Goal: Information Seeking & Learning: Find specific fact

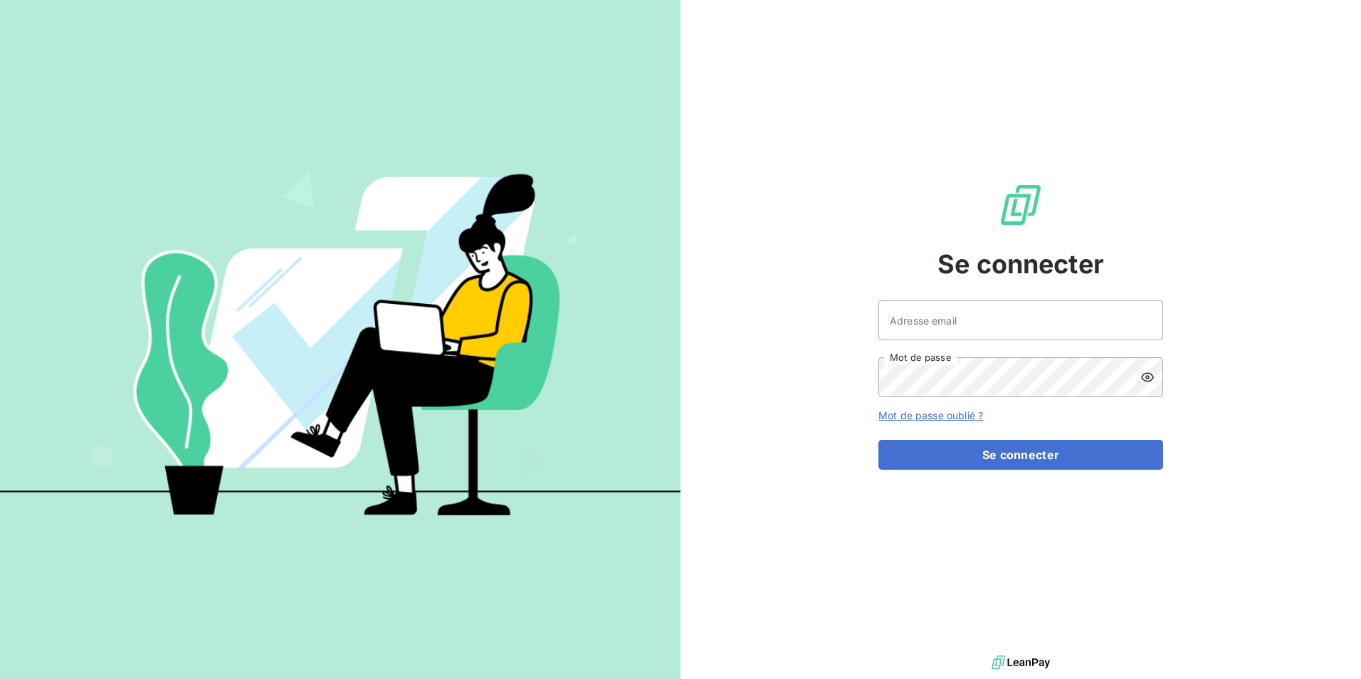
click at [940, 298] on div "Se connecter Adresse email Mot de passe Mot de passe oublié ? Se connecter" at bounding box center [1021, 326] width 285 height 652
click at [939, 306] on input "Adresse email" at bounding box center [1021, 320] width 285 height 40
type input "[EMAIL_ADDRESS][PERSON_NAME][DOMAIN_NAME]"
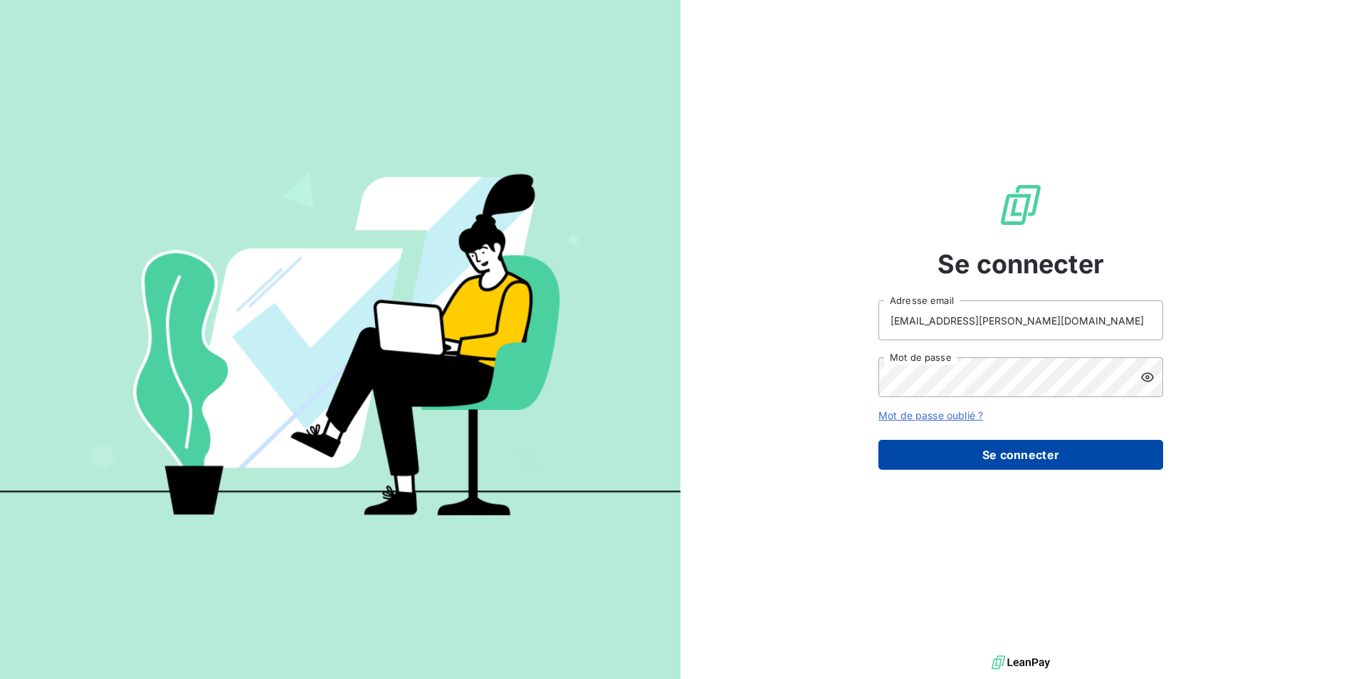
click at [1050, 460] on button "Se connecter" at bounding box center [1021, 455] width 285 height 30
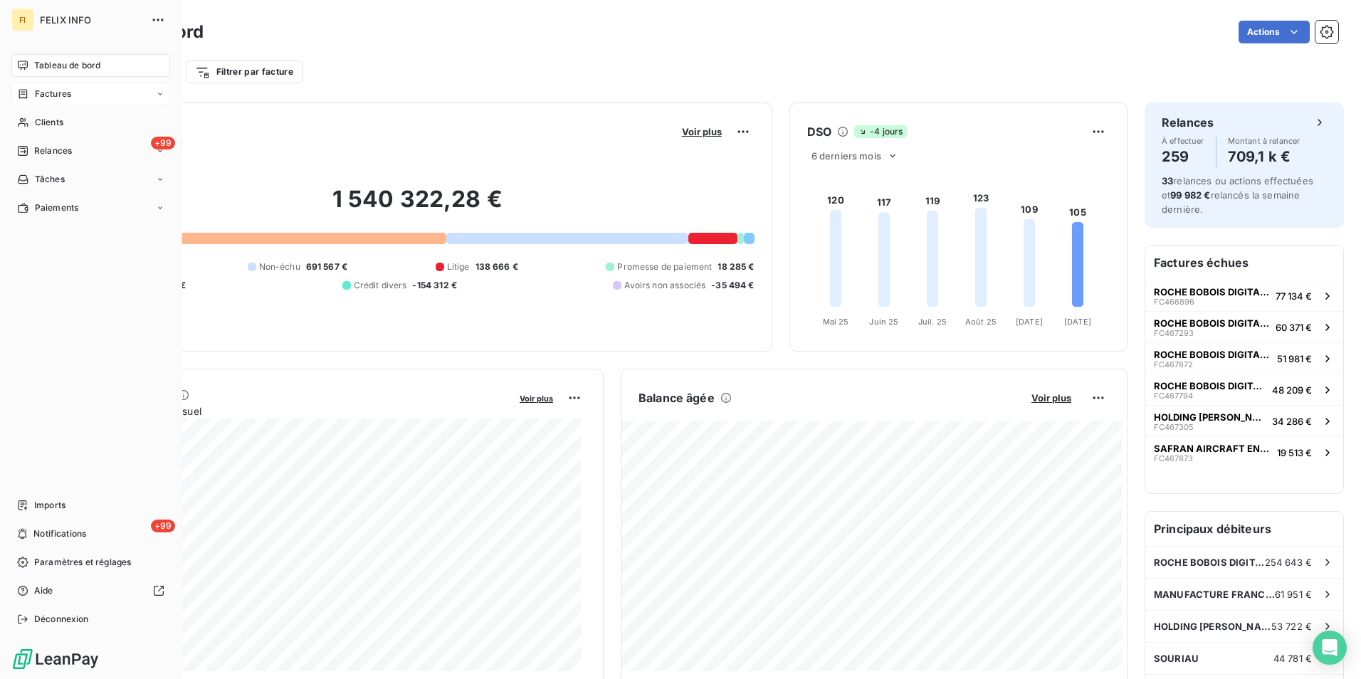
click at [46, 96] on span "Factures" at bounding box center [53, 94] width 36 height 13
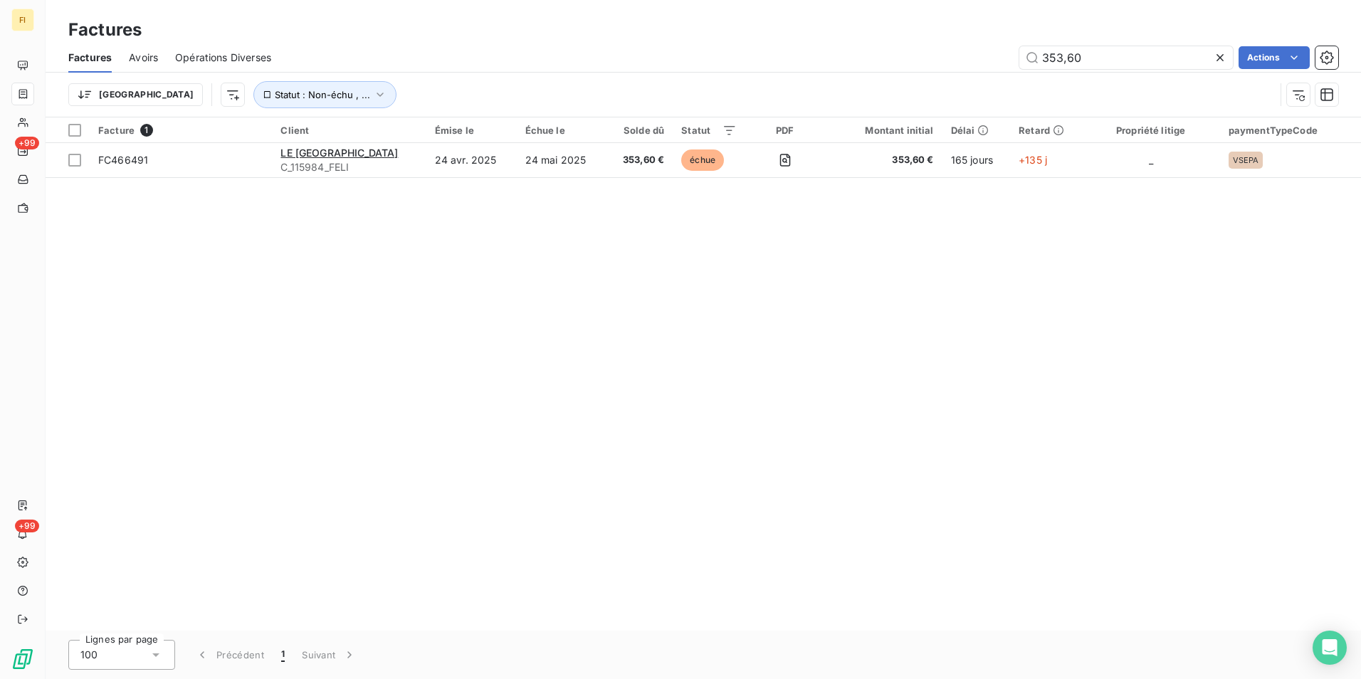
drag, startPoint x: 1142, startPoint y: 58, endPoint x: 815, endPoint y: 48, distance: 327.0
click at [821, 46] on div "353,60 Actions" at bounding box center [813, 57] width 1050 height 23
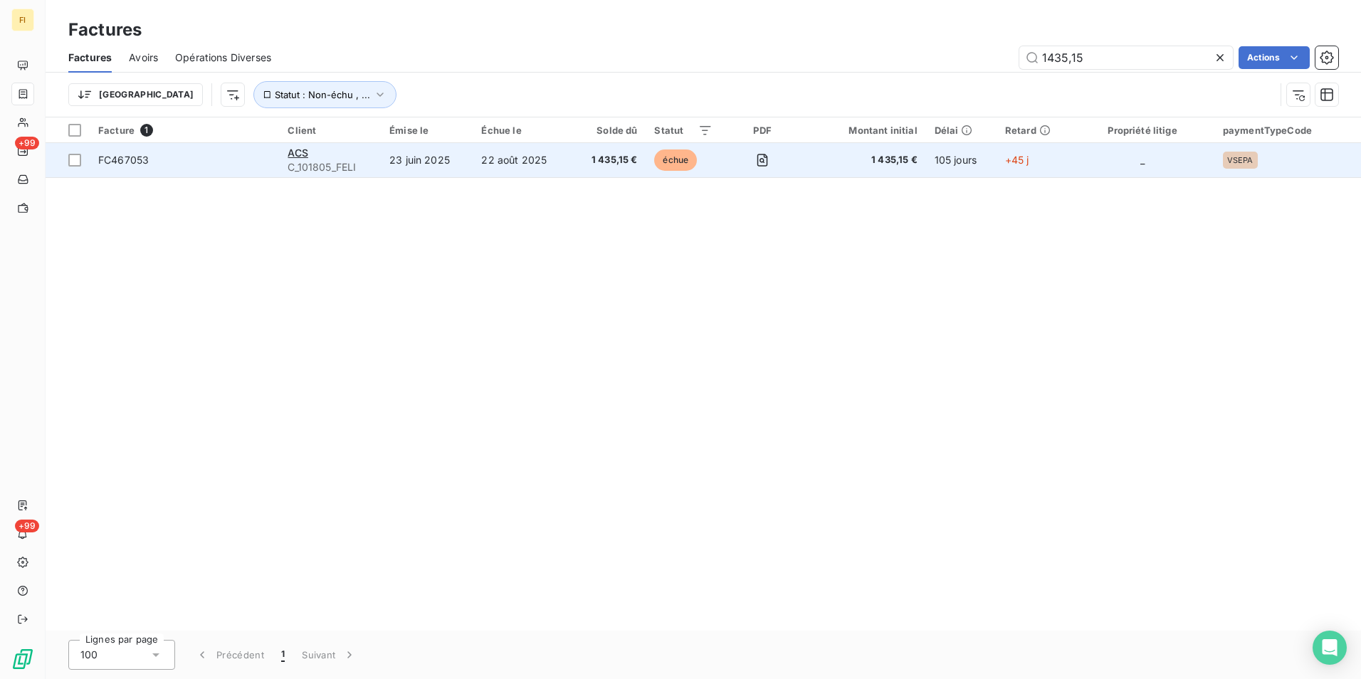
type input "1435,15"
click at [530, 158] on td "22 août 2025" at bounding box center [522, 160] width 98 height 34
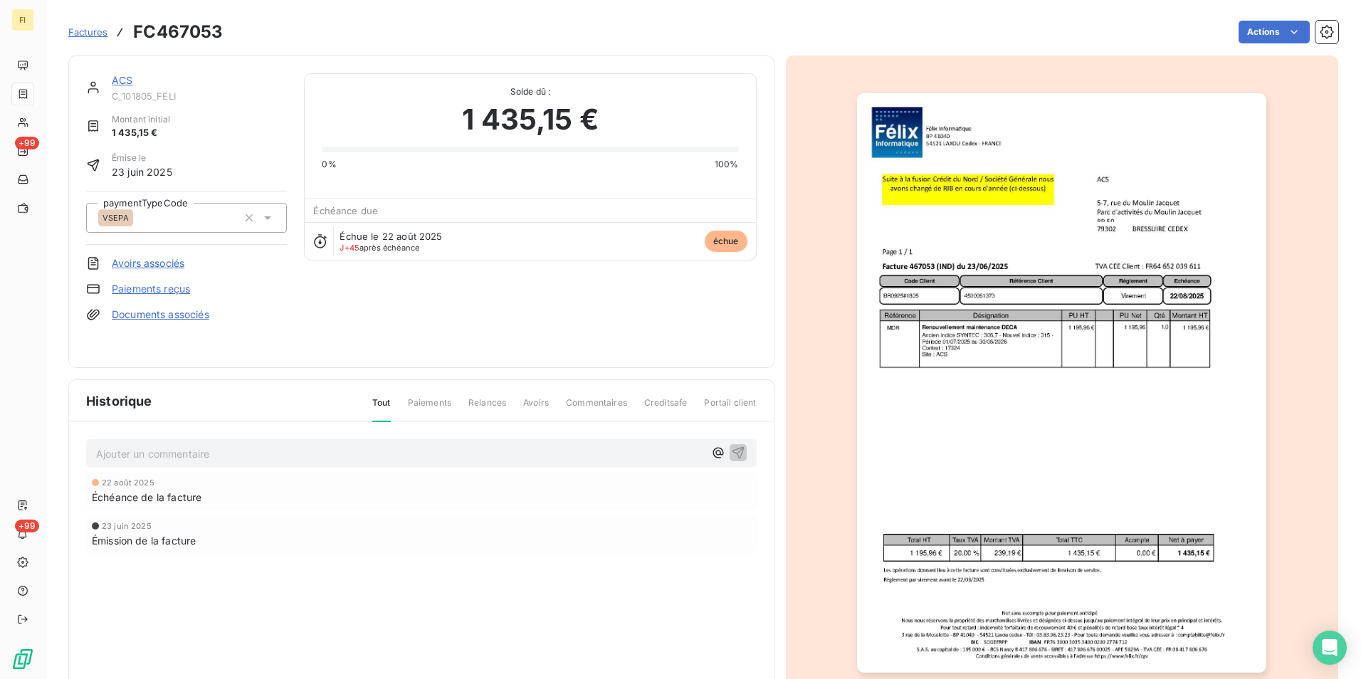
click at [85, 41] on div "Factures FC467053" at bounding box center [145, 32] width 155 height 26
click at [88, 36] on span "Factures" at bounding box center [87, 31] width 39 height 11
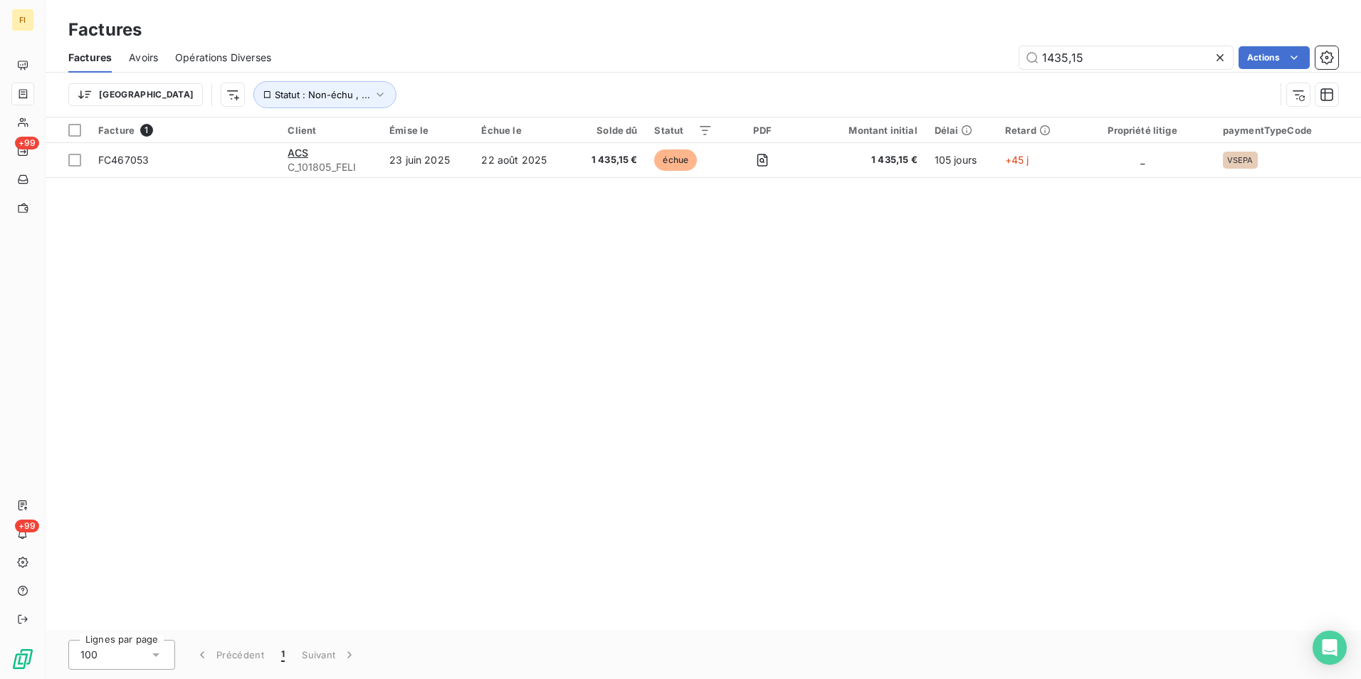
drag, startPoint x: 1159, startPoint y: 61, endPoint x: 797, endPoint y: 49, distance: 361.9
click at [843, 60] on div "1435,15 Actions" at bounding box center [813, 57] width 1050 height 23
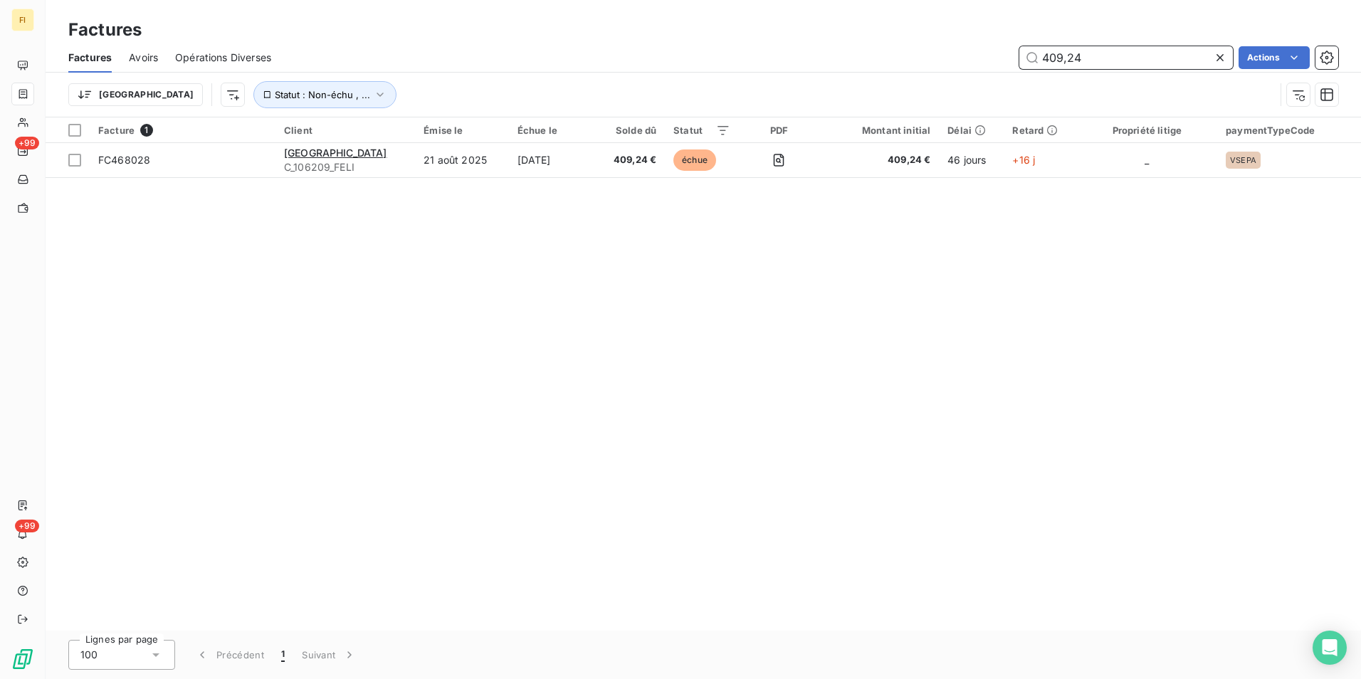
drag, startPoint x: 1094, startPoint y: 64, endPoint x: 968, endPoint y: 56, distance: 126.3
click at [968, 56] on div "409,24 Actions" at bounding box center [813, 57] width 1050 height 23
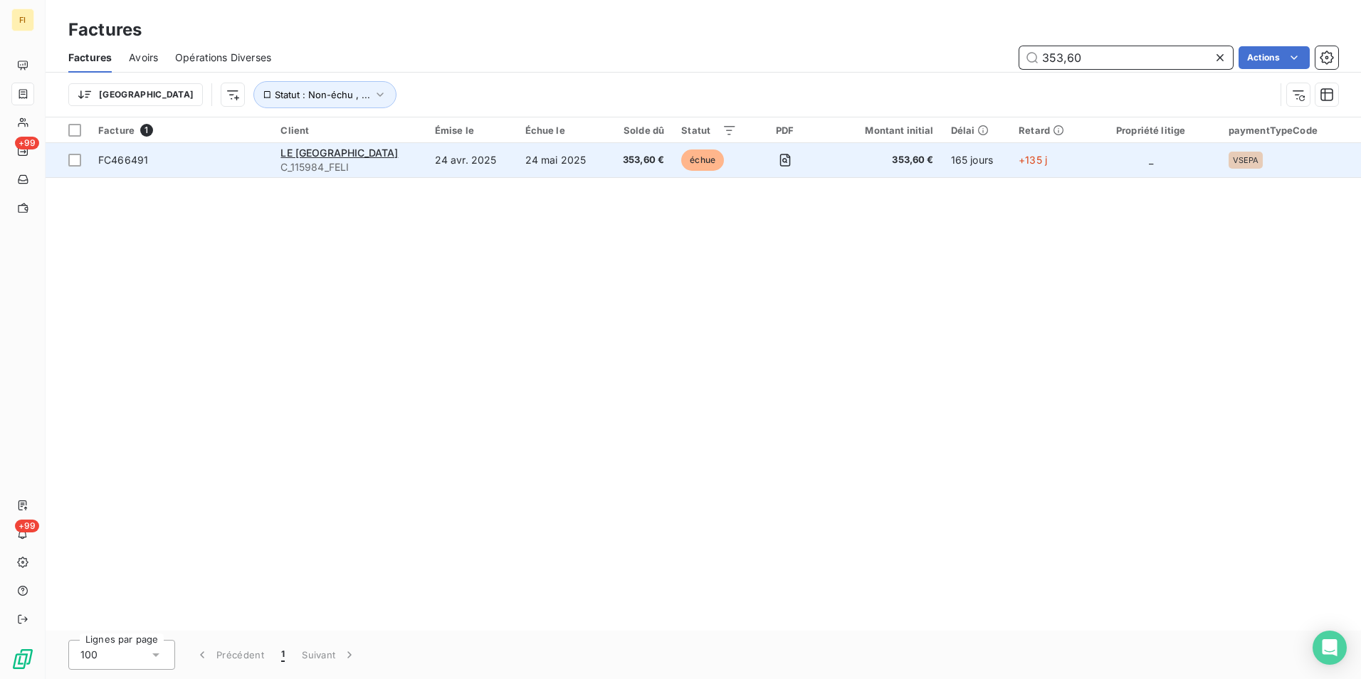
type input "353,60"
click at [702, 168] on span "échue" at bounding box center [702, 160] width 43 height 21
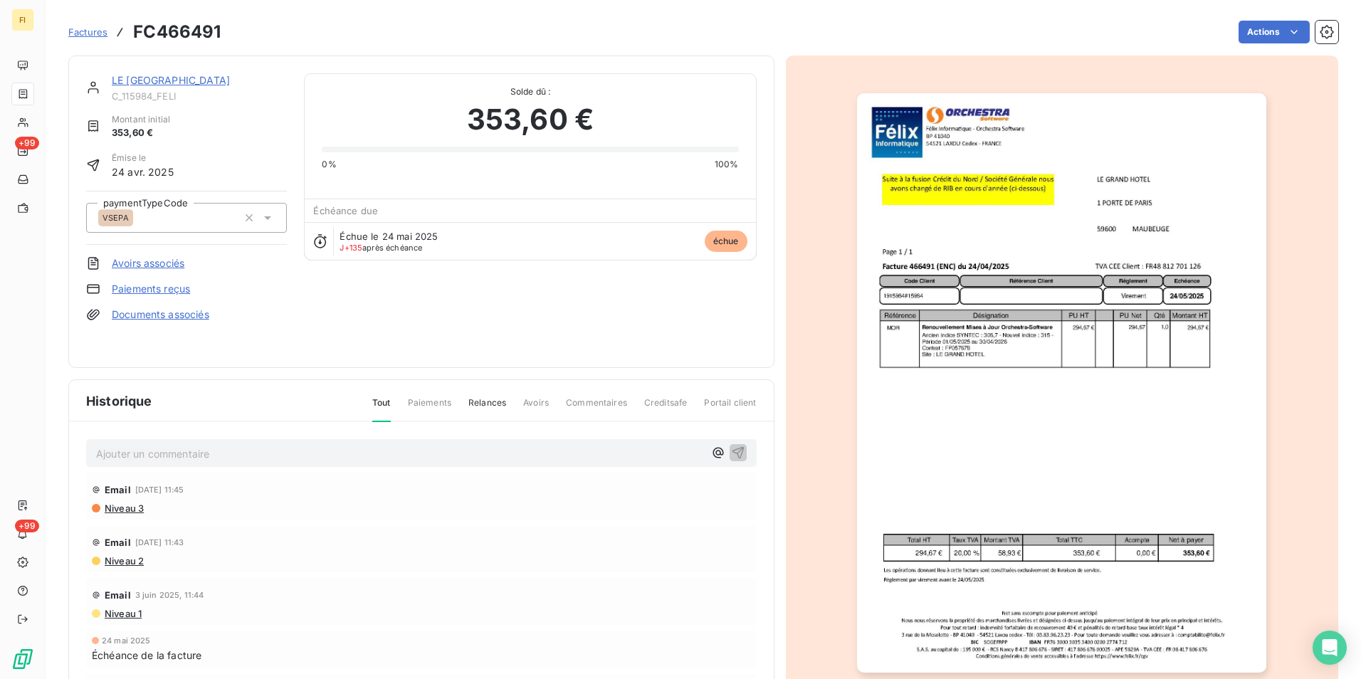
click at [100, 36] on span "Factures" at bounding box center [87, 31] width 39 height 11
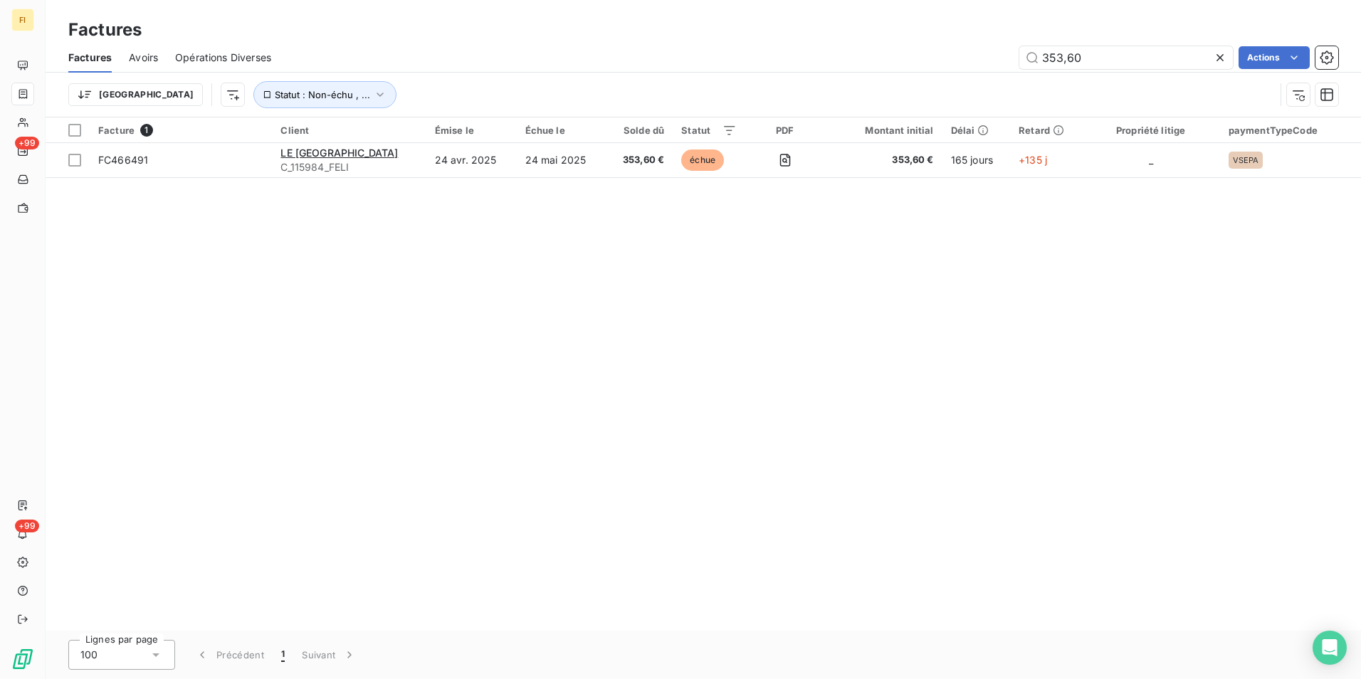
drag, startPoint x: 867, startPoint y: 63, endPoint x: 686, endPoint y: 52, distance: 181.2
click at [720, 56] on div "353,60 Actions" at bounding box center [813, 57] width 1050 height 23
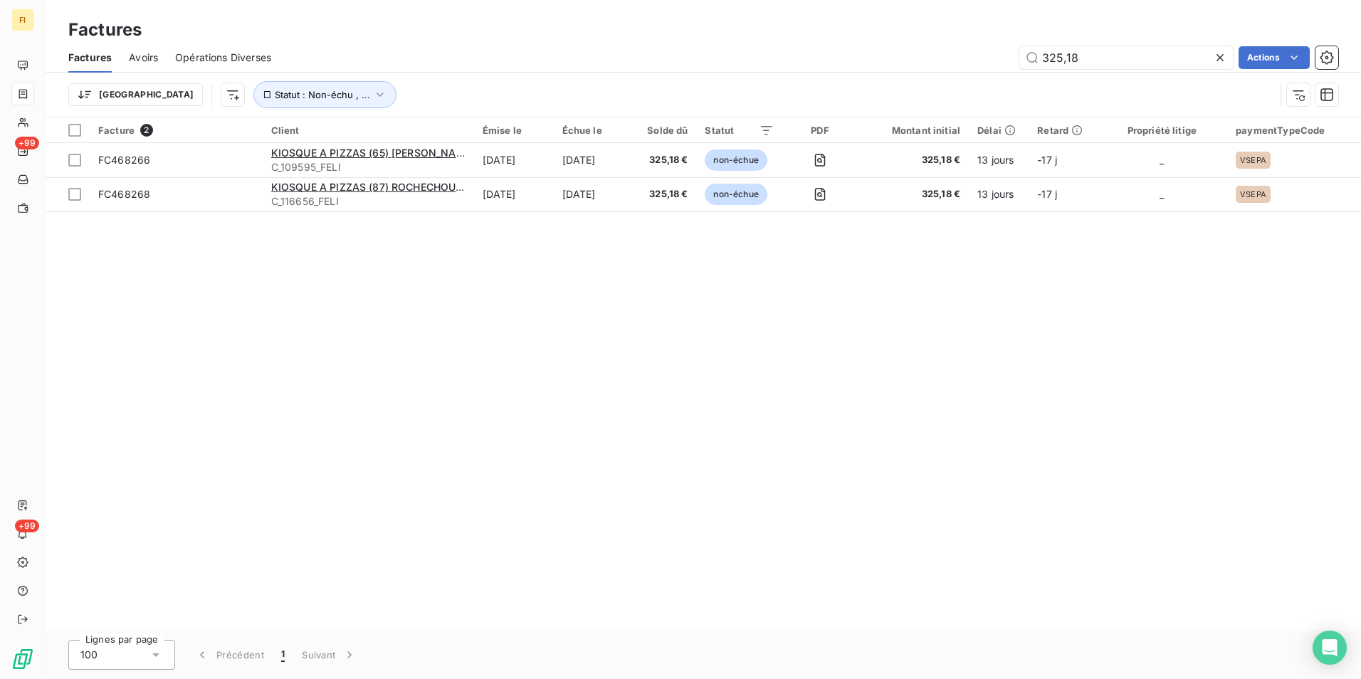
type input "325,18"
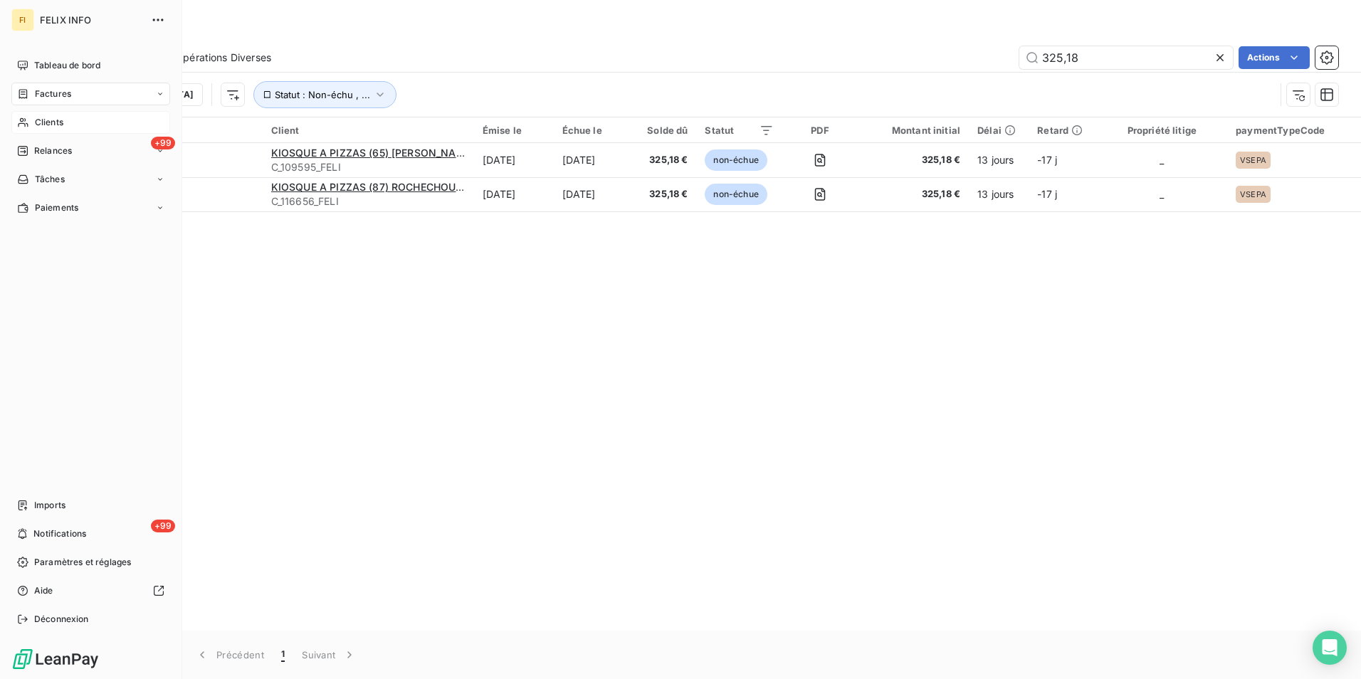
click at [40, 119] on span "Clients" at bounding box center [49, 122] width 28 height 13
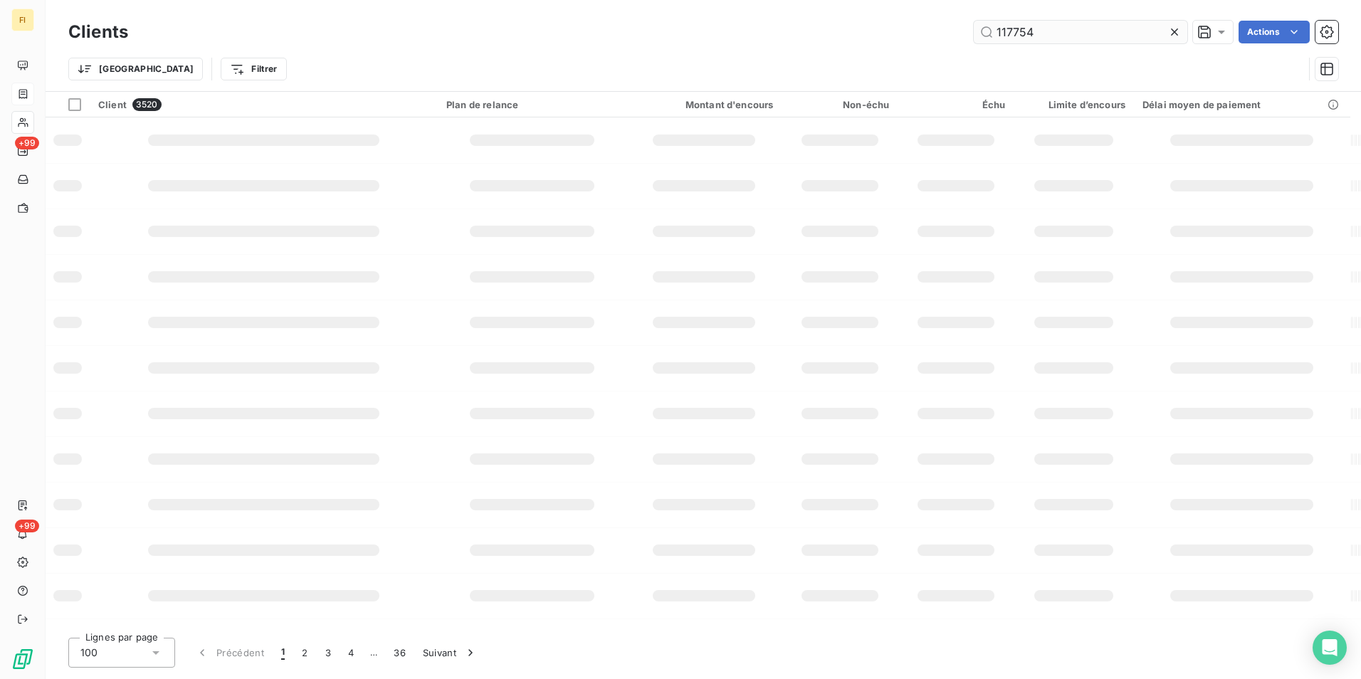
type input "117754"
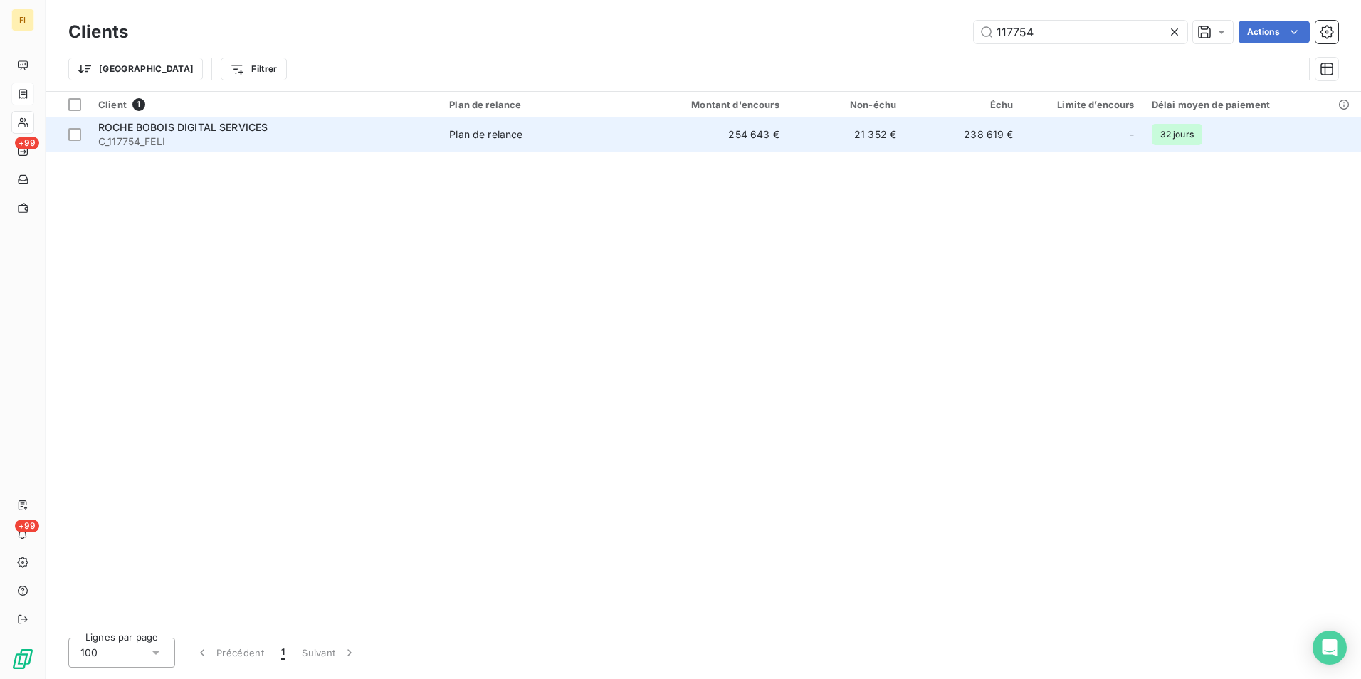
click at [811, 142] on td "21 352 €" at bounding box center [846, 134] width 117 height 34
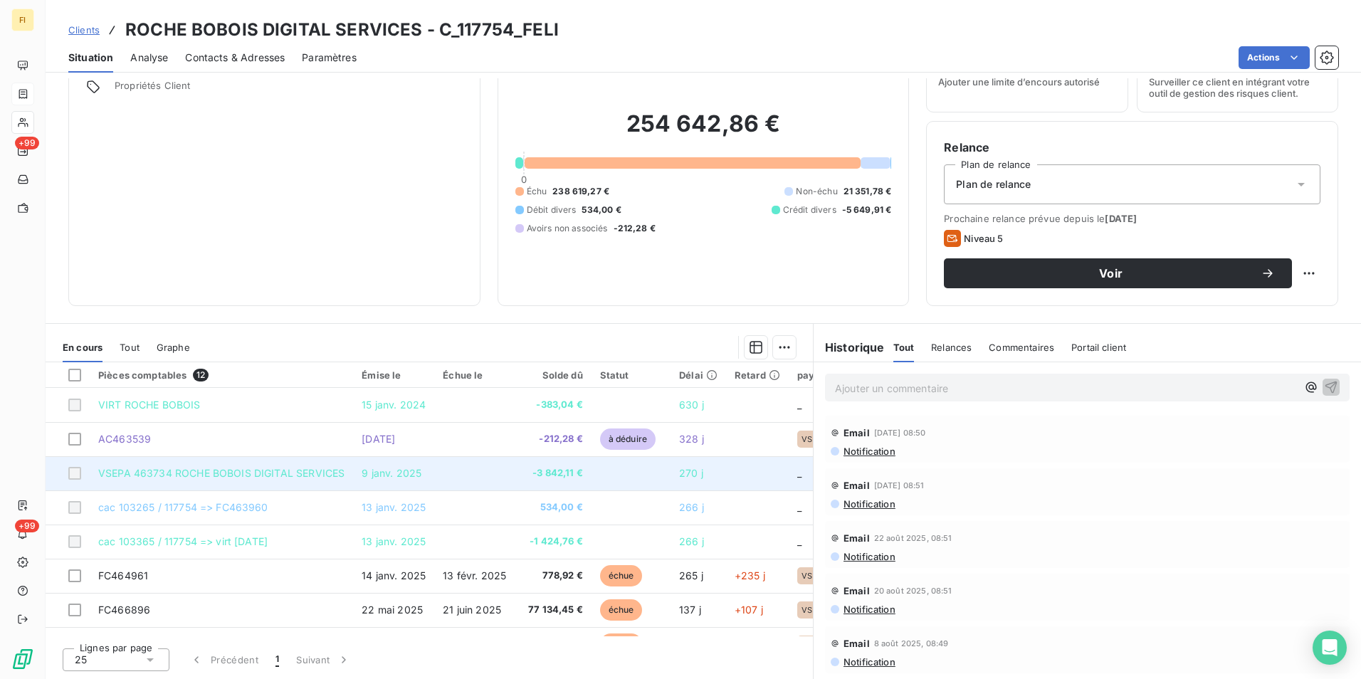
scroll to position [71, 0]
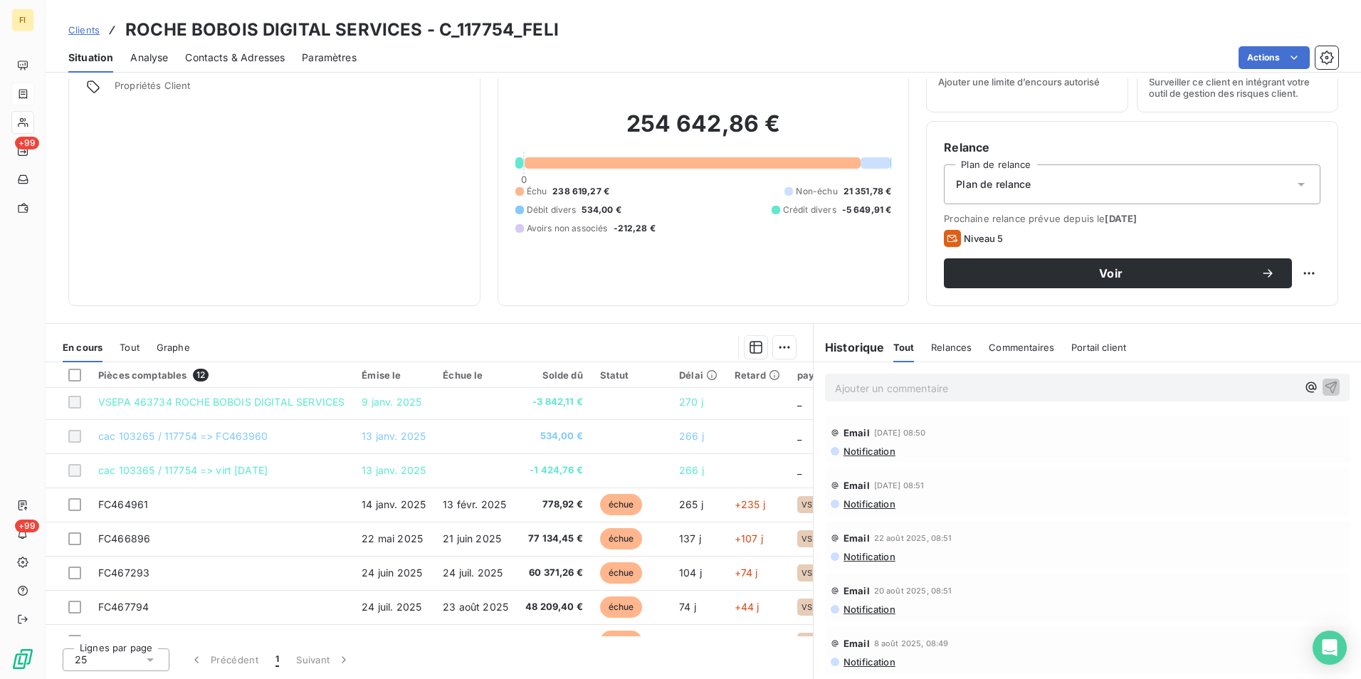
click at [94, 28] on span "Clients" at bounding box center [83, 29] width 31 height 11
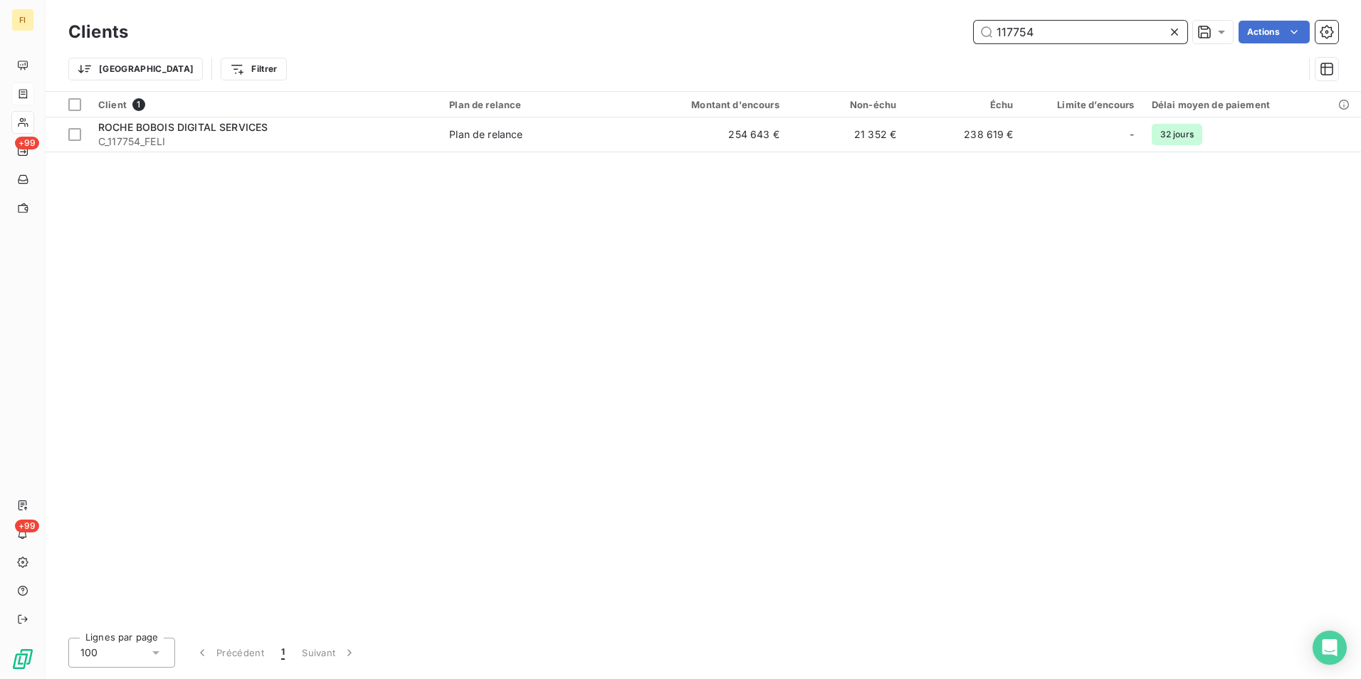
drag, startPoint x: 1056, startPoint y: 31, endPoint x: 707, endPoint y: 38, distance: 349.0
click at [768, 40] on div "117754 Actions" at bounding box center [741, 32] width 1193 height 23
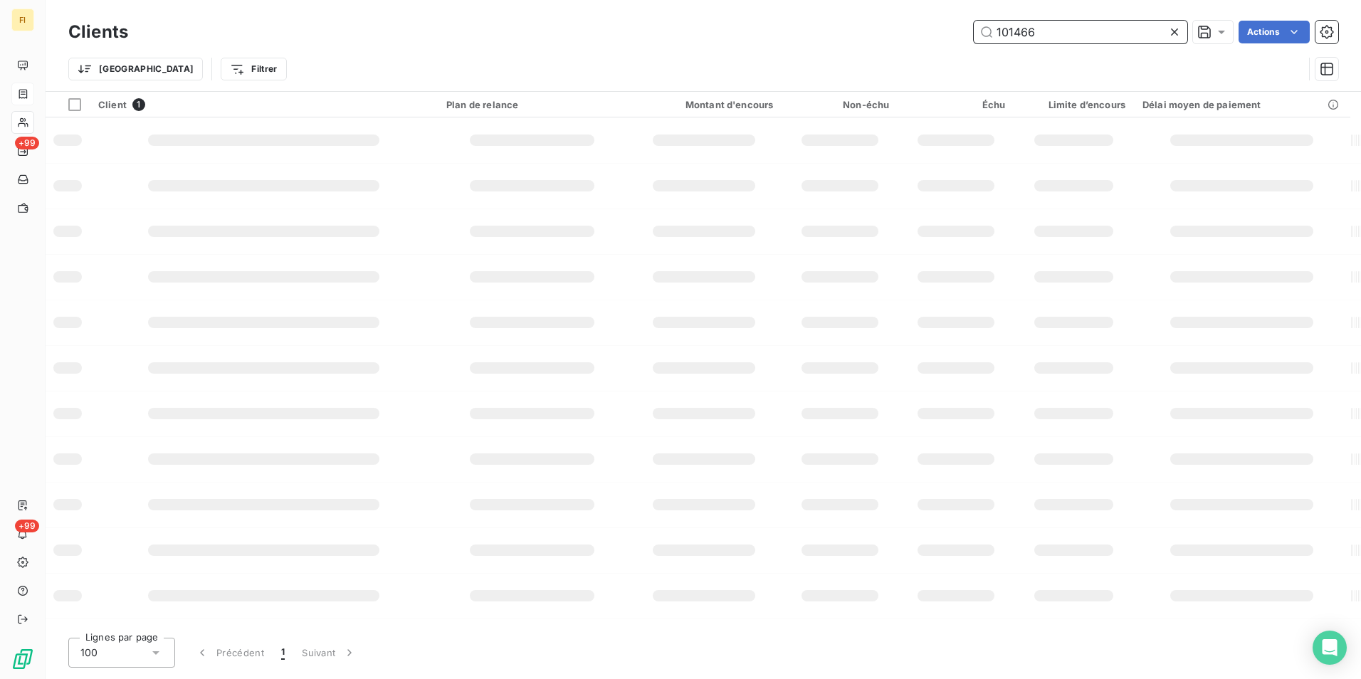
type input "101466"
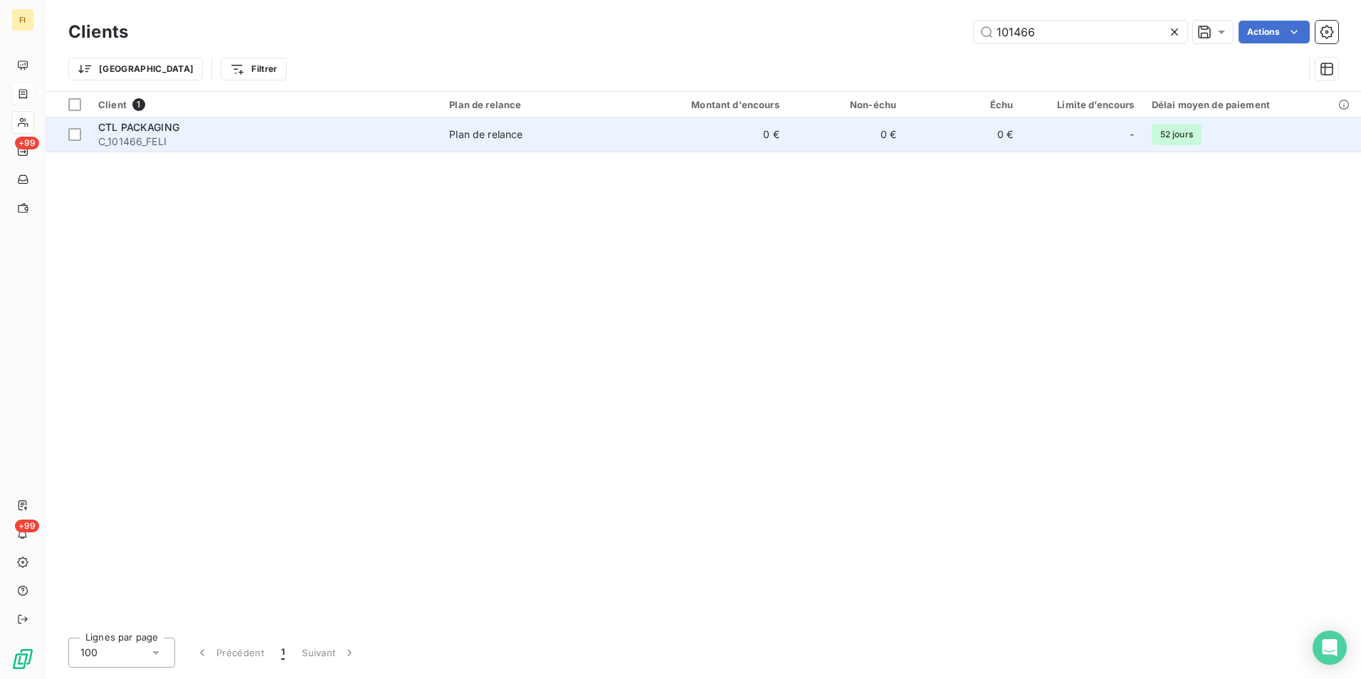
click at [735, 147] on td "0 €" at bounding box center [709, 134] width 157 height 34
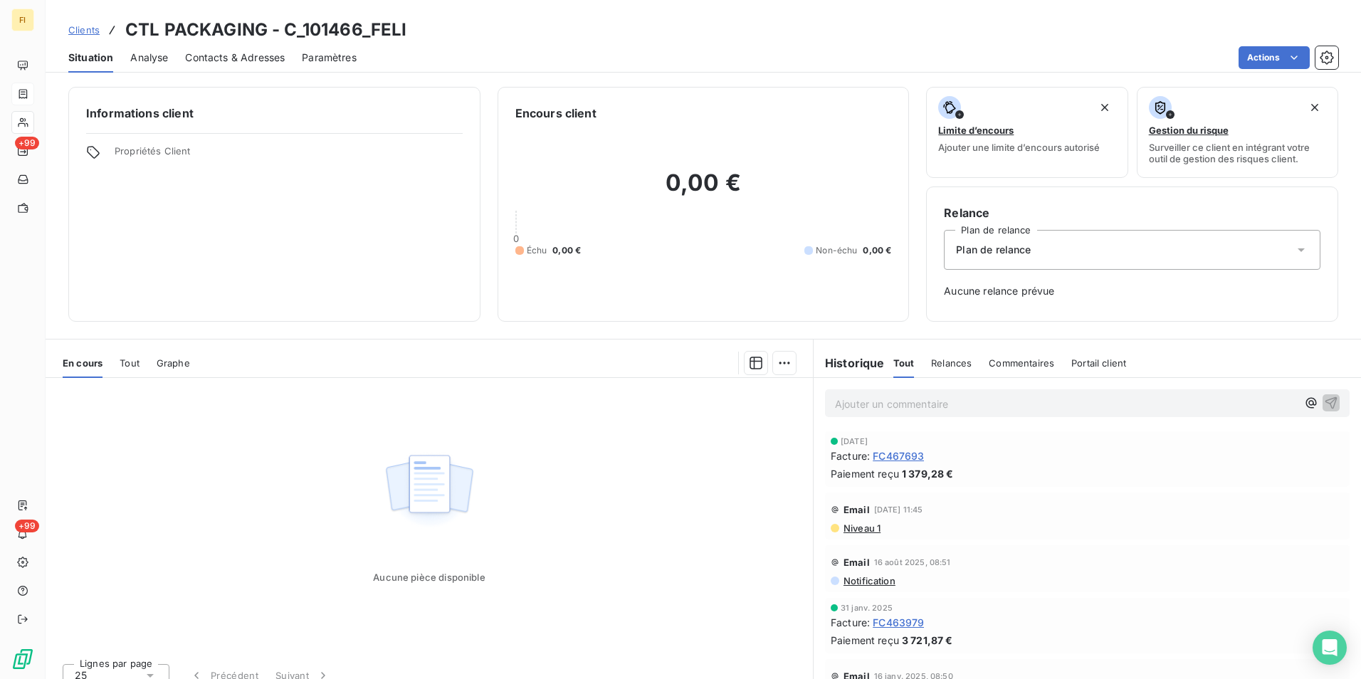
drag, startPoint x: 65, startPoint y: 22, endPoint x: 78, endPoint y: 28, distance: 14.7
click at [65, 22] on div "Clients CTL PACKAGING - C_101466_FELI" at bounding box center [704, 30] width 1316 height 26
click at [85, 28] on span "Clients" at bounding box center [83, 29] width 31 height 11
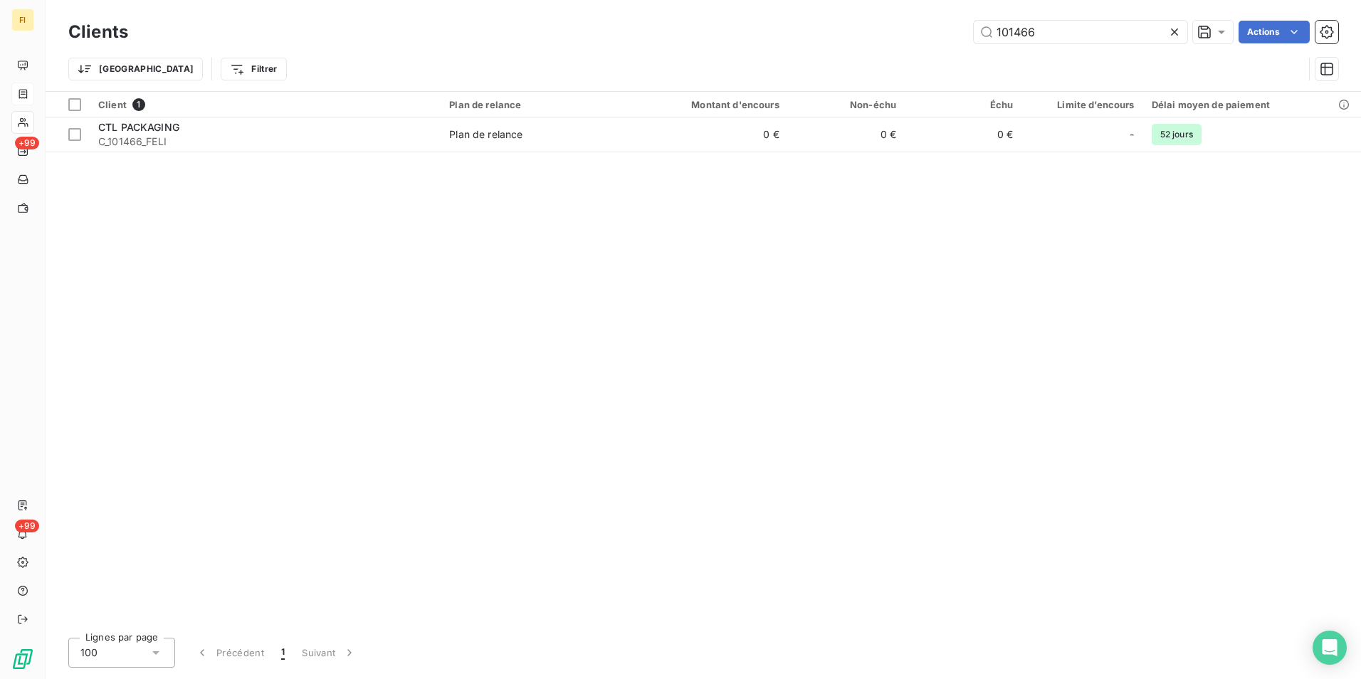
drag, startPoint x: 880, startPoint y: 37, endPoint x: 833, endPoint y: 37, distance: 47.0
click at [833, 37] on div "101466 Actions" at bounding box center [741, 32] width 1193 height 23
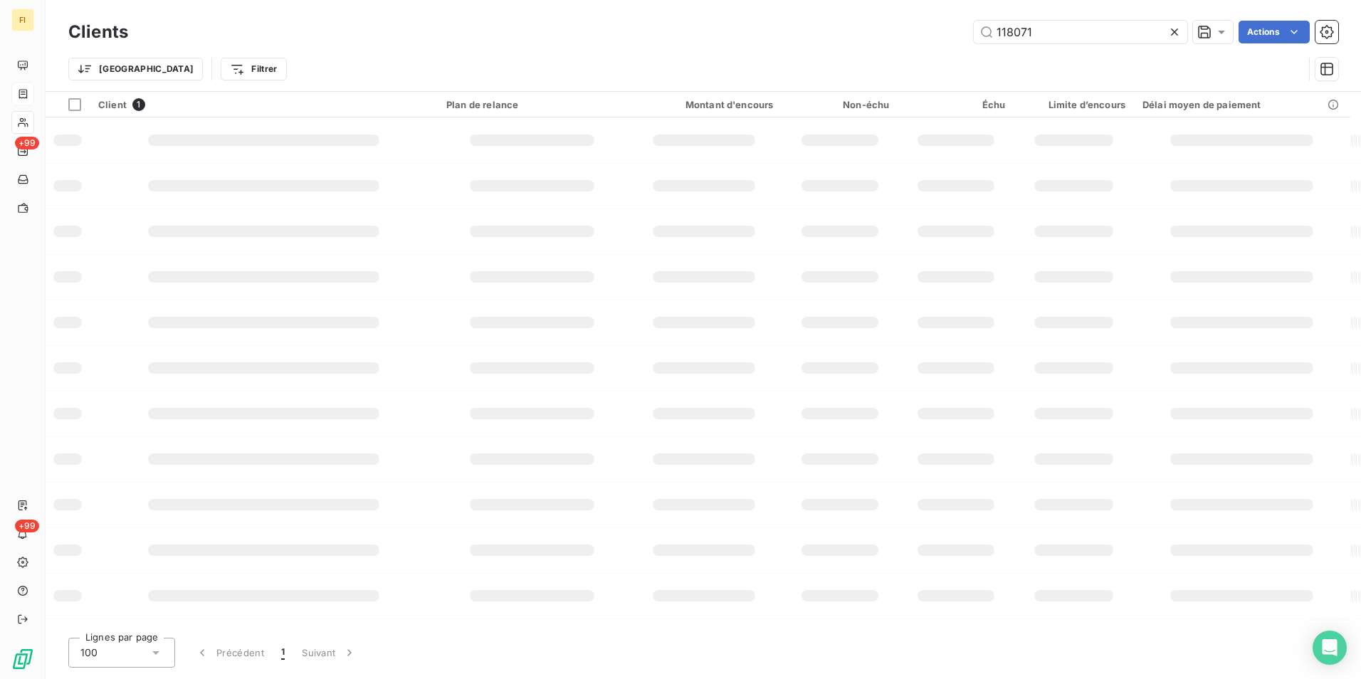
type input "118071"
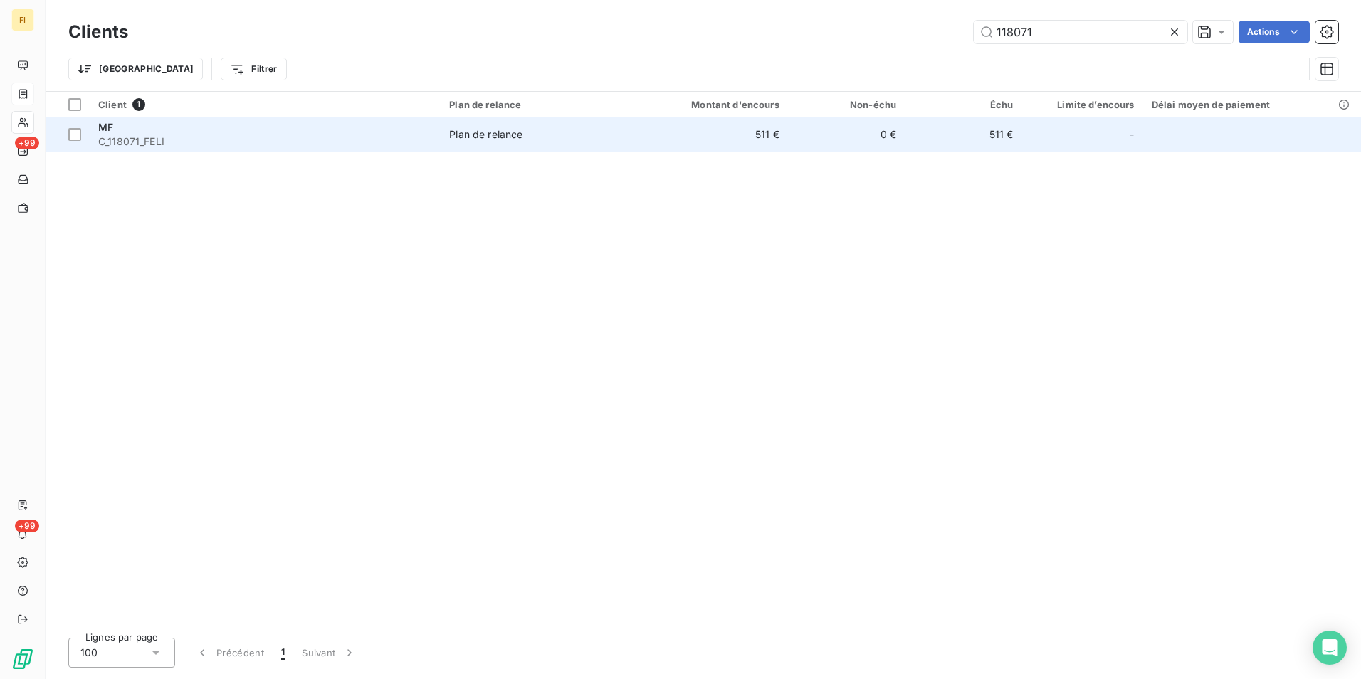
click at [706, 124] on td "511 €" at bounding box center [709, 134] width 157 height 34
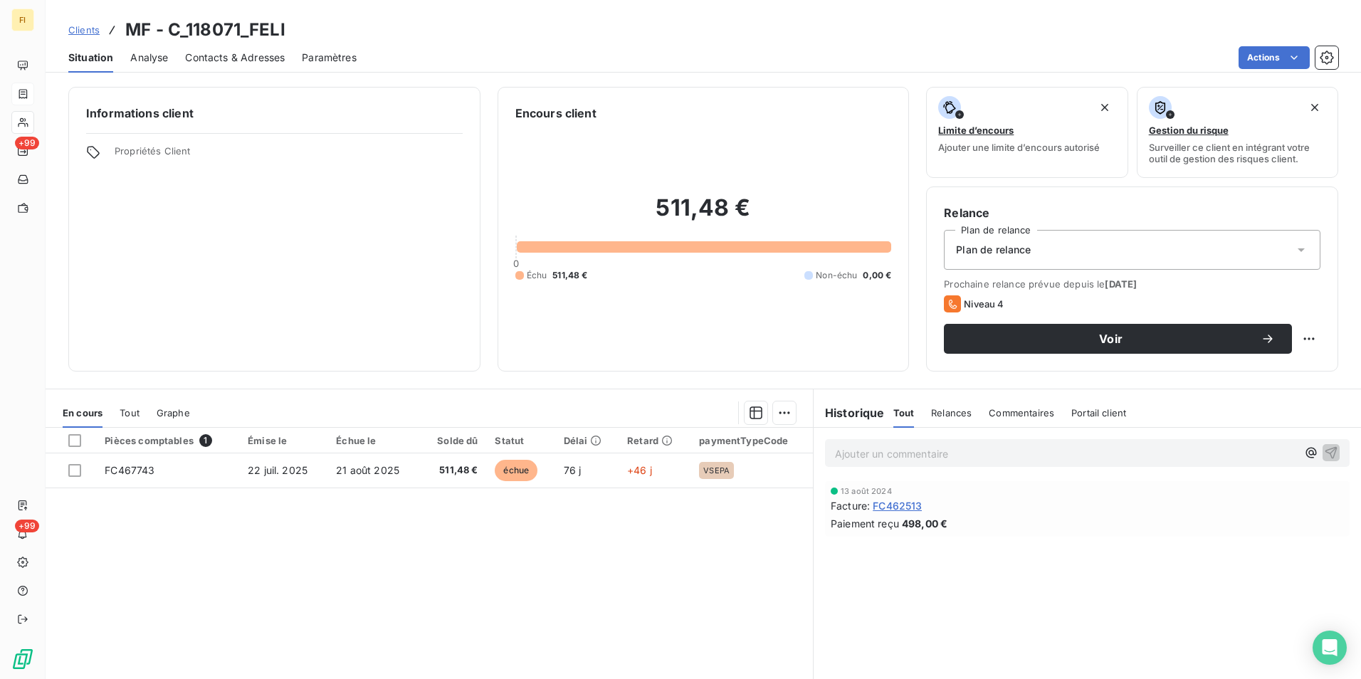
click at [248, 64] on span "Contacts & Adresses" at bounding box center [235, 58] width 100 height 14
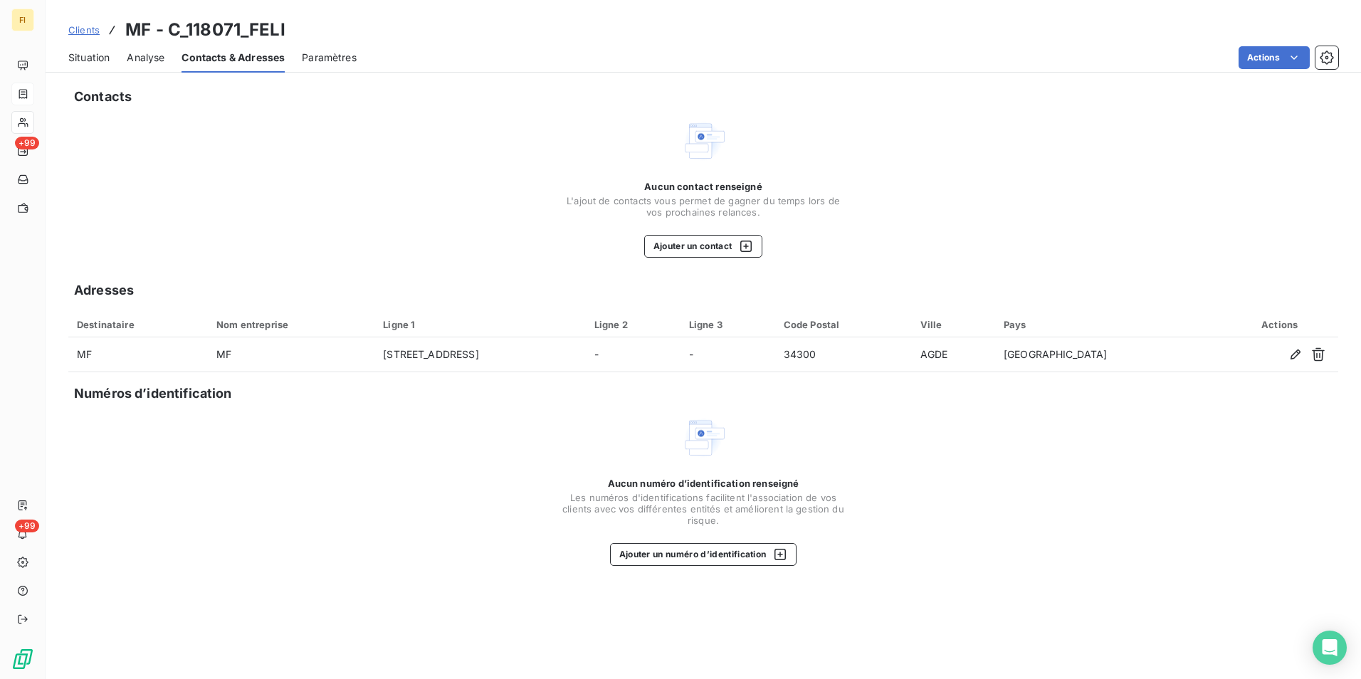
click at [84, 27] on span "Clients" at bounding box center [83, 29] width 31 height 11
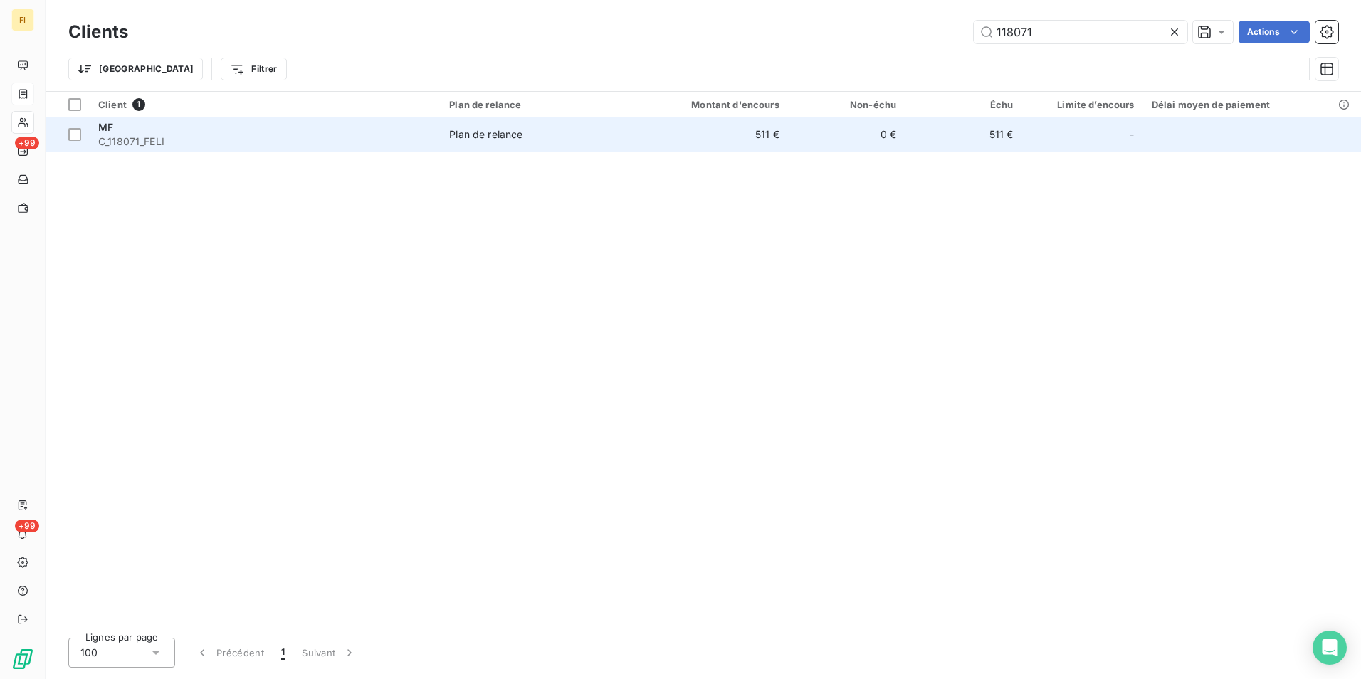
click at [148, 132] on div "MF" at bounding box center [265, 127] width 334 height 14
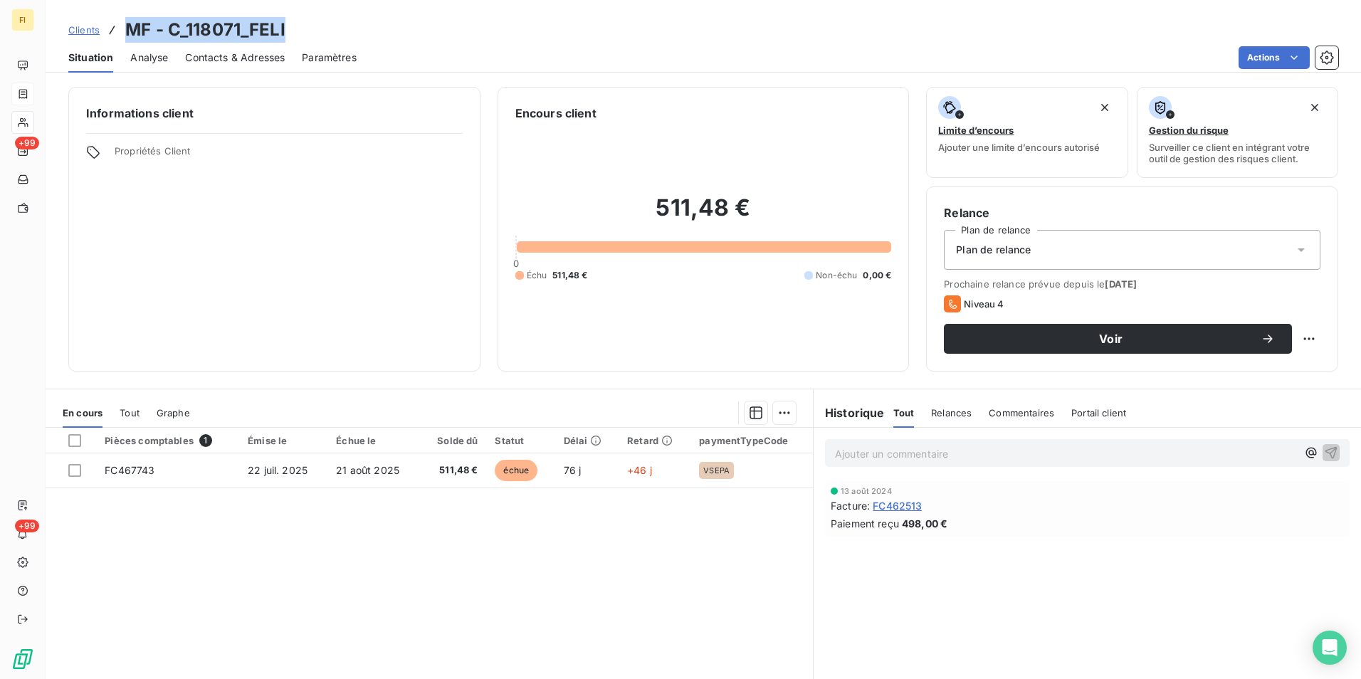
drag, startPoint x: 289, startPoint y: 28, endPoint x: 129, endPoint y: 28, distance: 160.2
click at [129, 28] on div "Clients MF - C_118071_FELI" at bounding box center [704, 30] width 1316 height 26
copy h3 "MF - C_118071_FELI"
click at [86, 28] on span "Clients" at bounding box center [83, 29] width 31 height 11
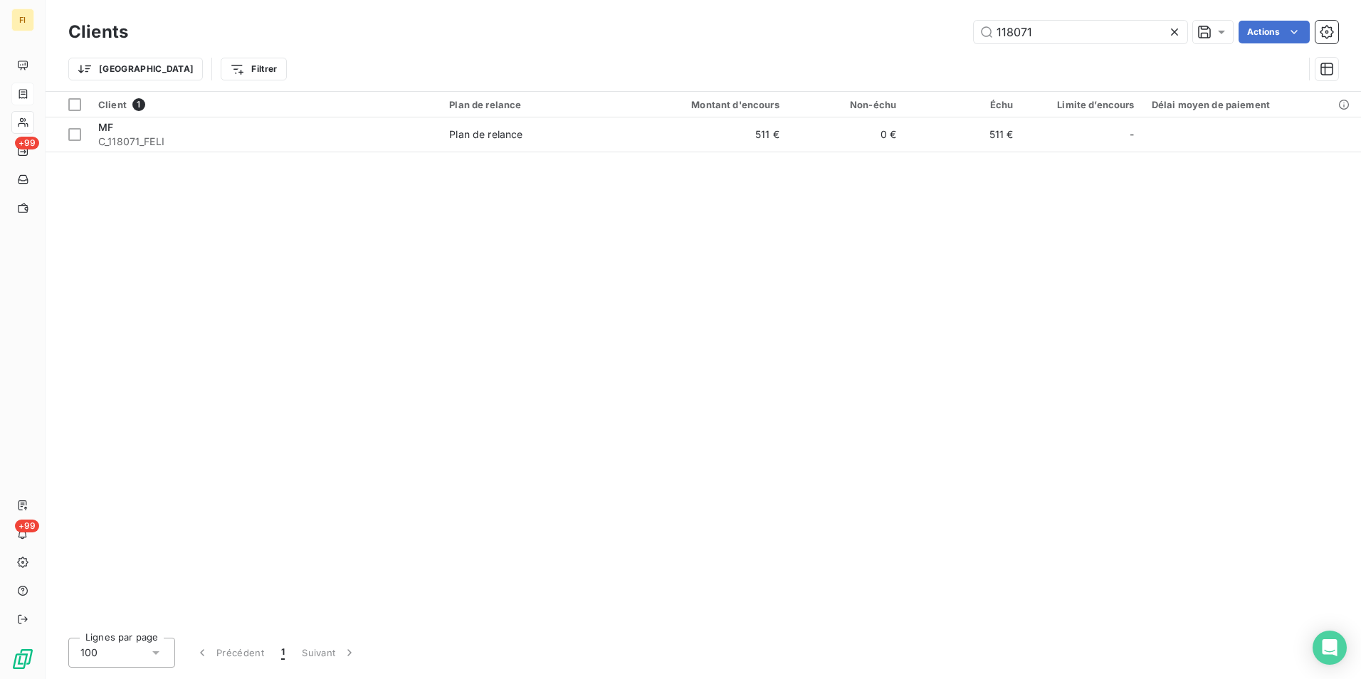
click at [837, 24] on div "118071 Actions" at bounding box center [741, 32] width 1193 height 23
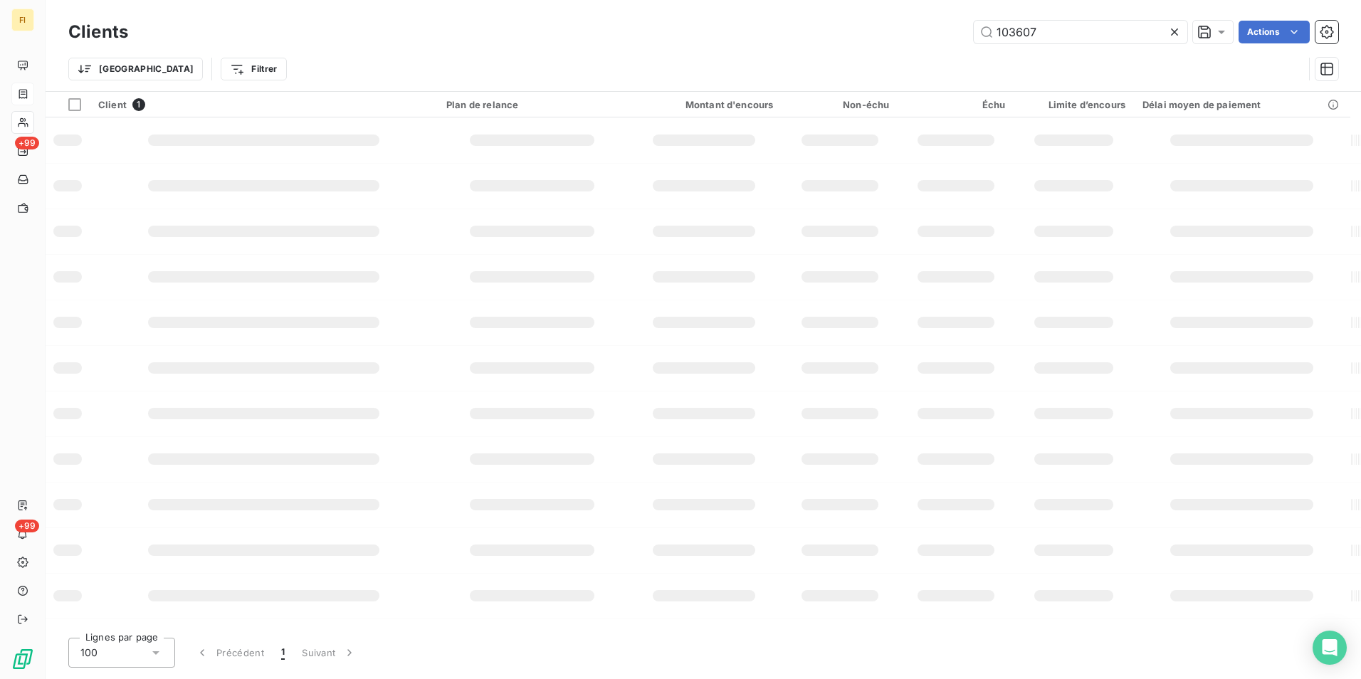
type input "103607"
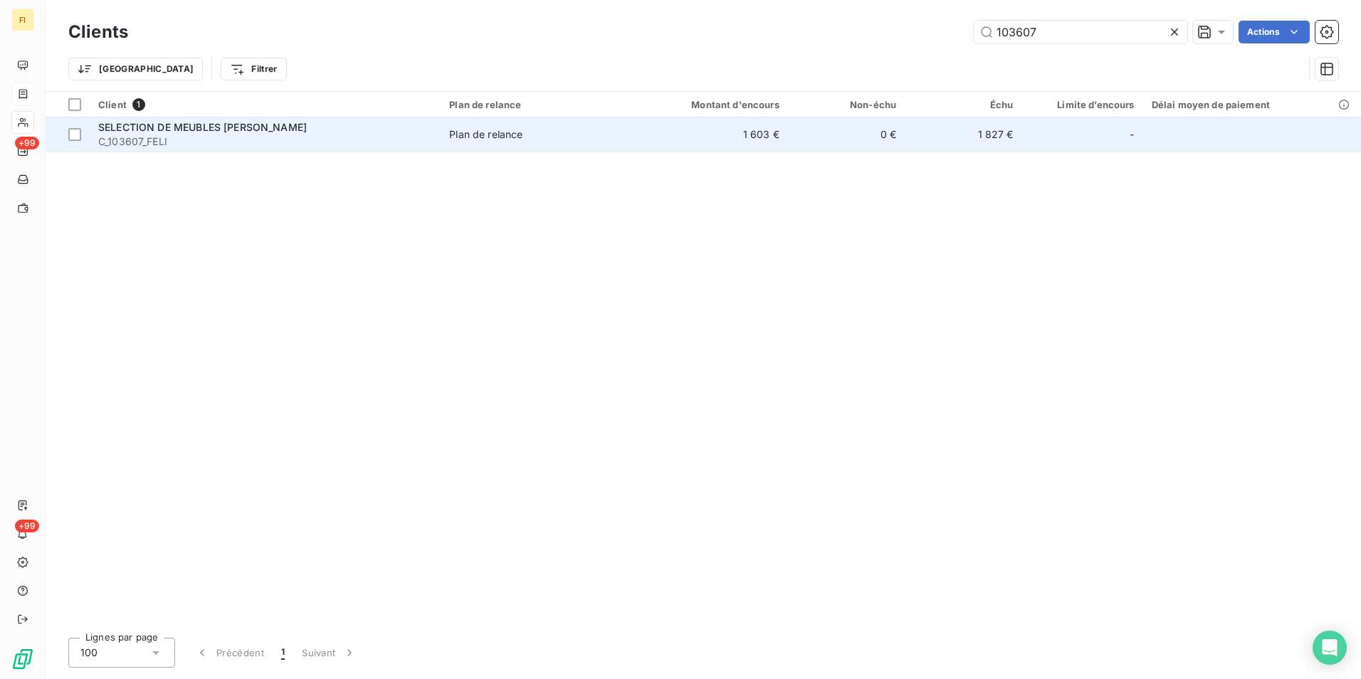
click at [768, 132] on td "1 603 €" at bounding box center [709, 134] width 157 height 34
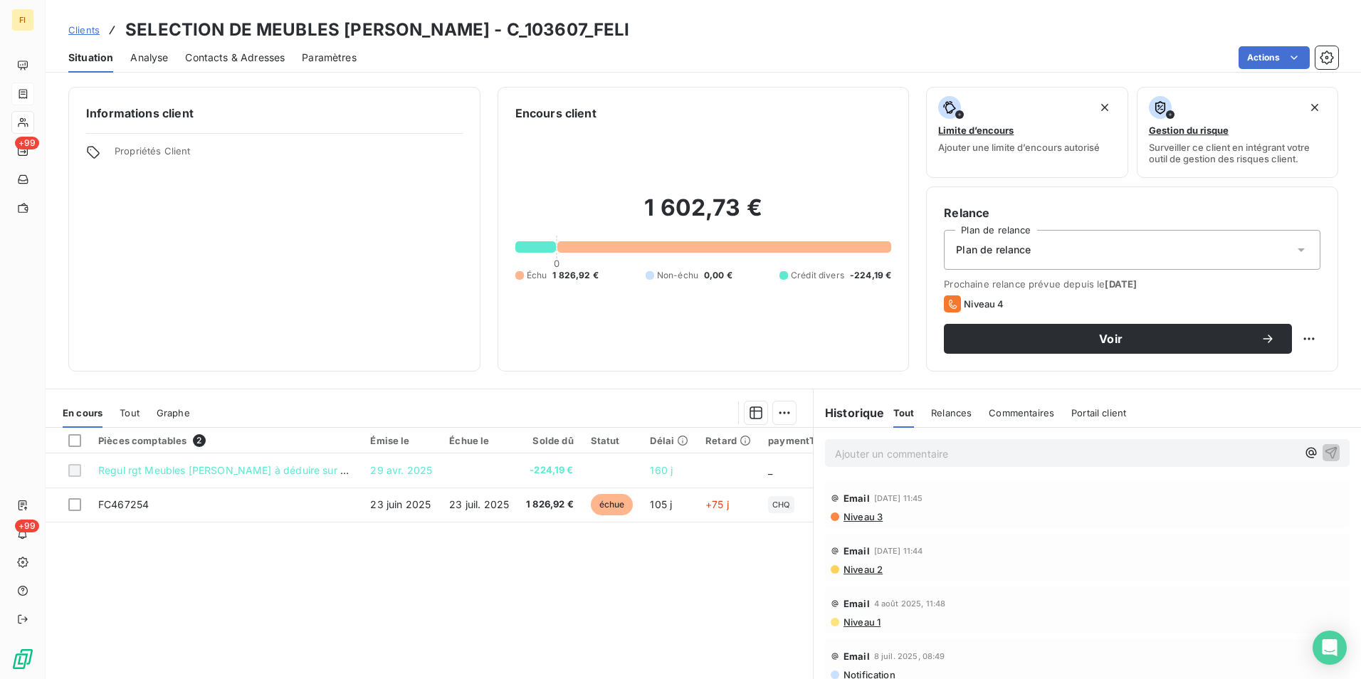
click at [86, 28] on span "Clients" at bounding box center [83, 29] width 31 height 11
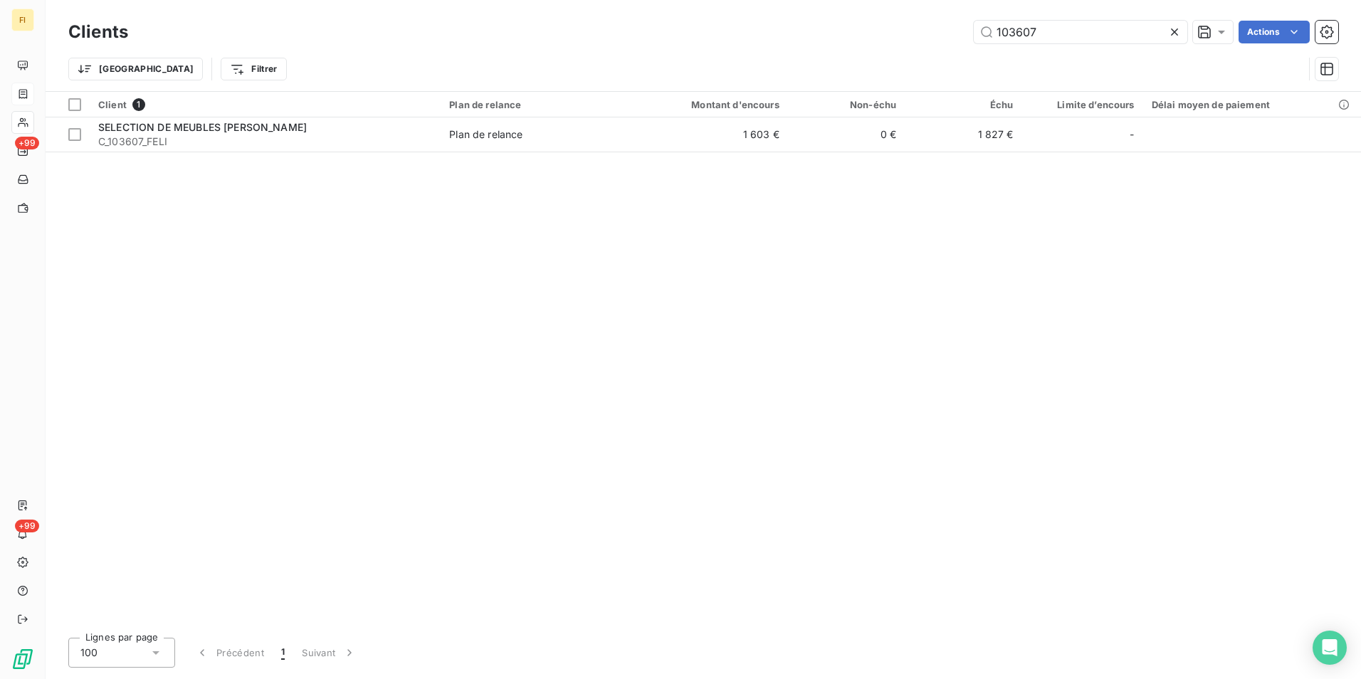
drag, startPoint x: 1089, startPoint y: 39, endPoint x: 588, endPoint y: 10, distance: 501.4
click at [717, 28] on div "103607 Actions" at bounding box center [741, 32] width 1193 height 23
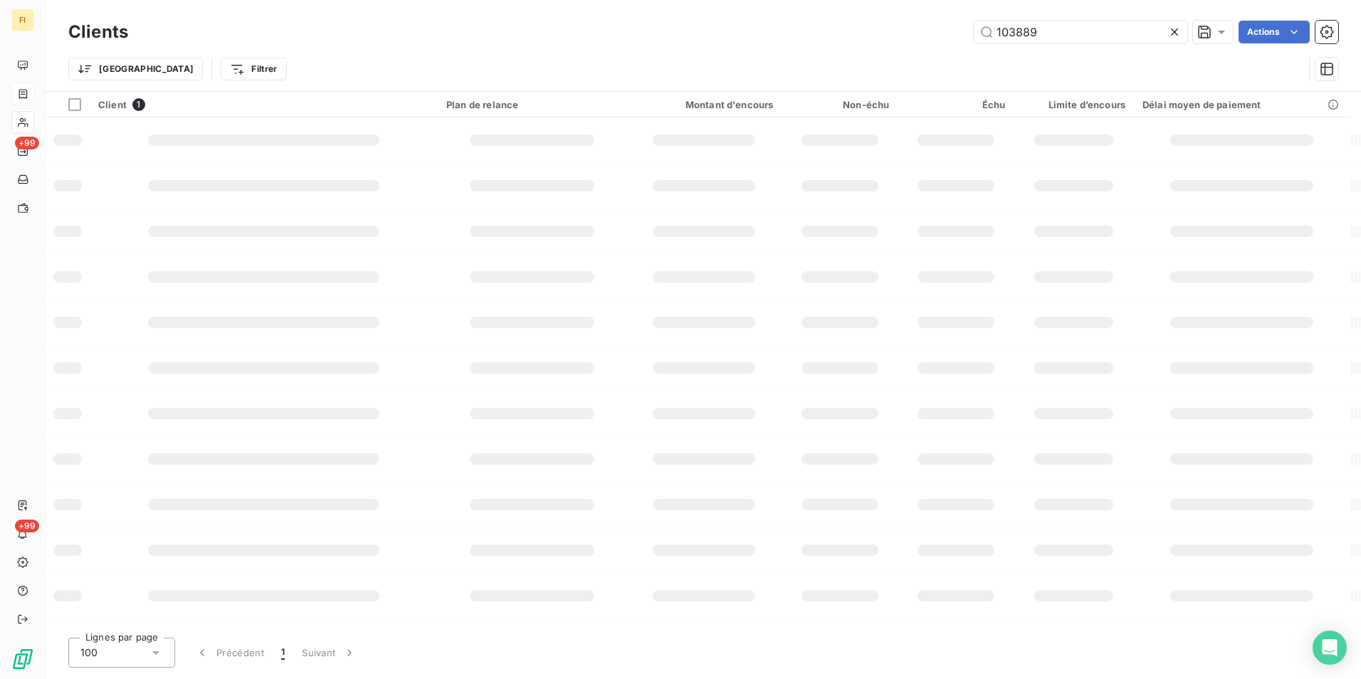
type input "103889"
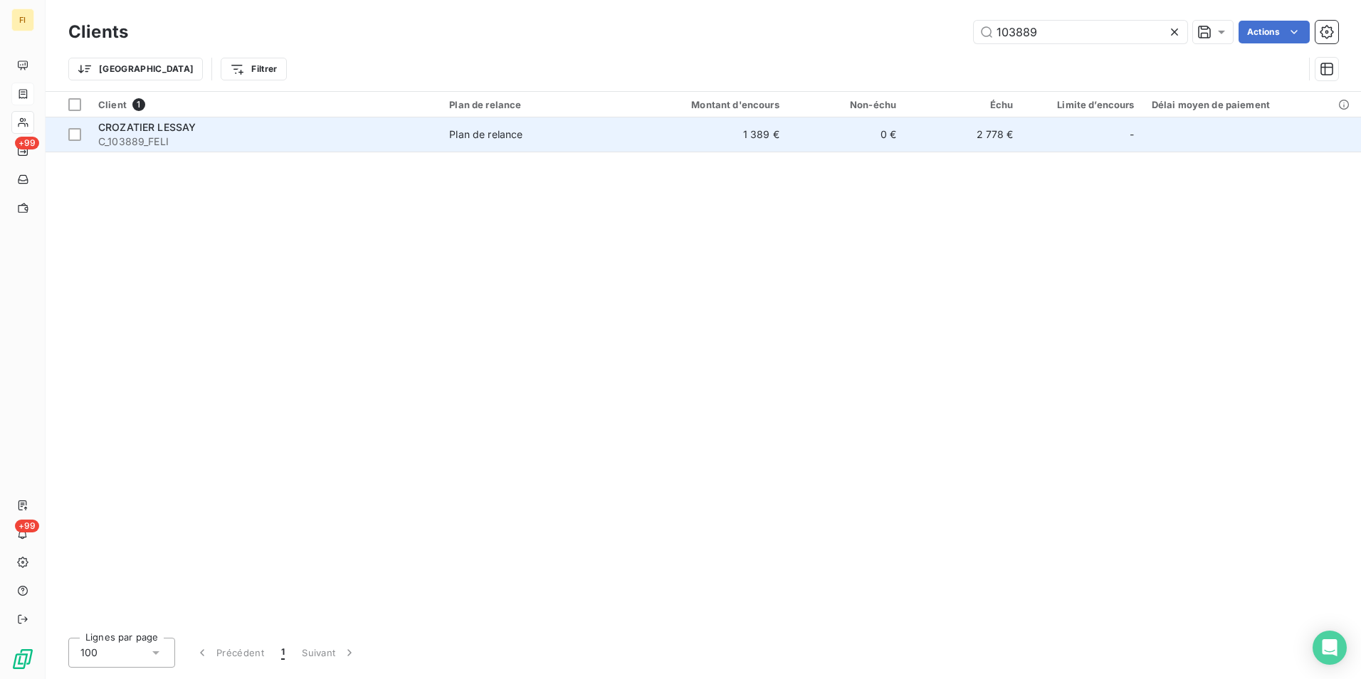
click at [693, 130] on td "1 389 €" at bounding box center [709, 134] width 157 height 34
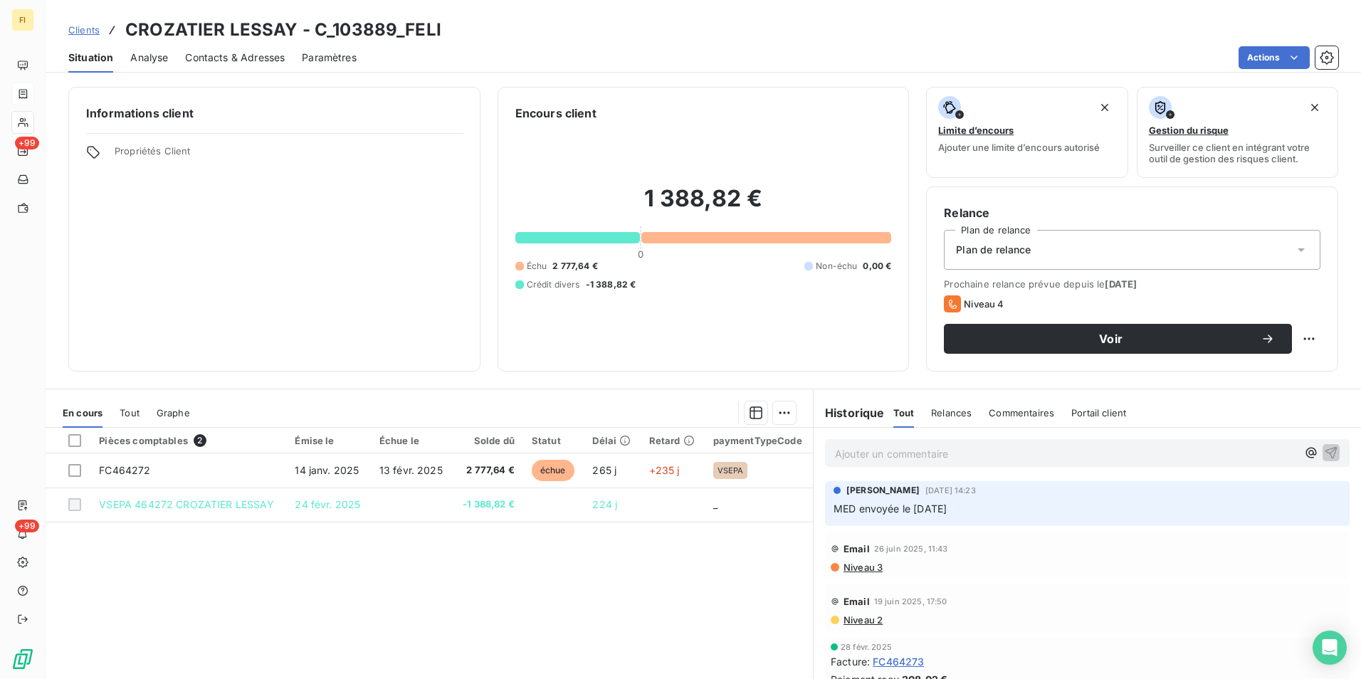
click at [84, 33] on span "Clients" at bounding box center [83, 29] width 31 height 11
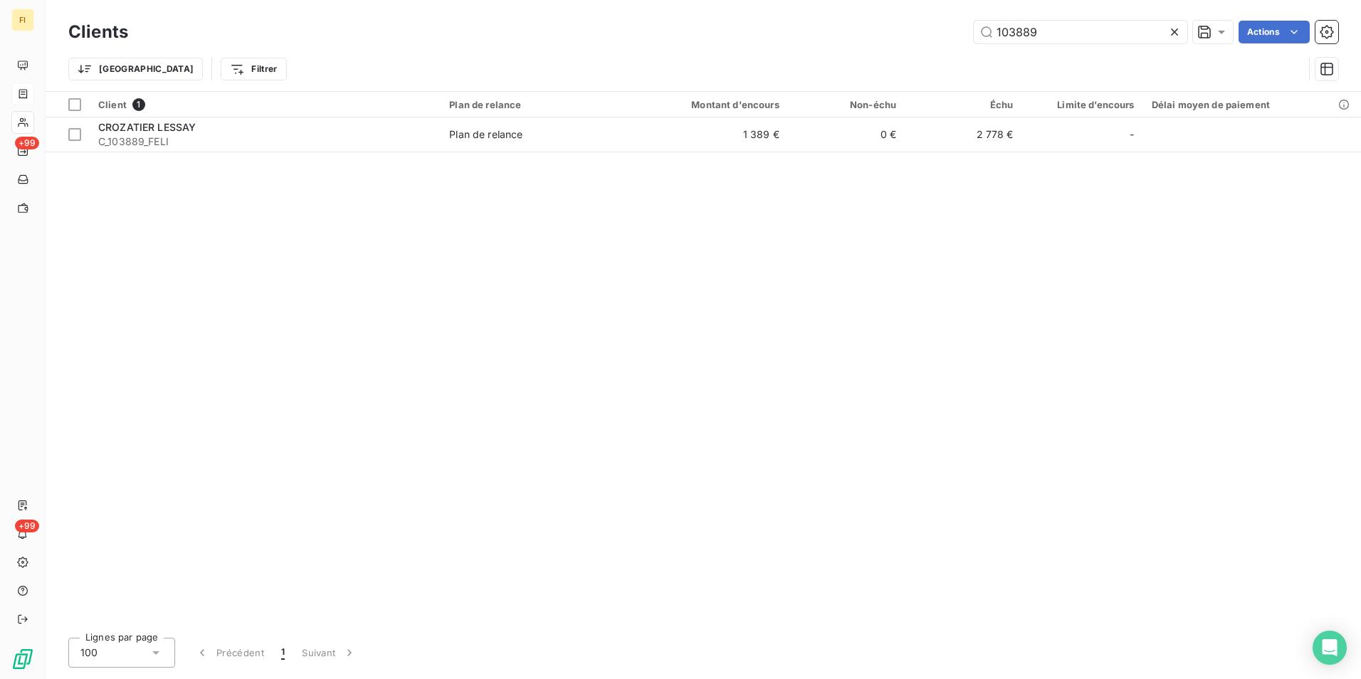
drag, startPoint x: 1116, startPoint y: 36, endPoint x: 720, endPoint y: 43, distance: 395.9
click at [827, 38] on div "103889 Actions" at bounding box center [741, 32] width 1193 height 23
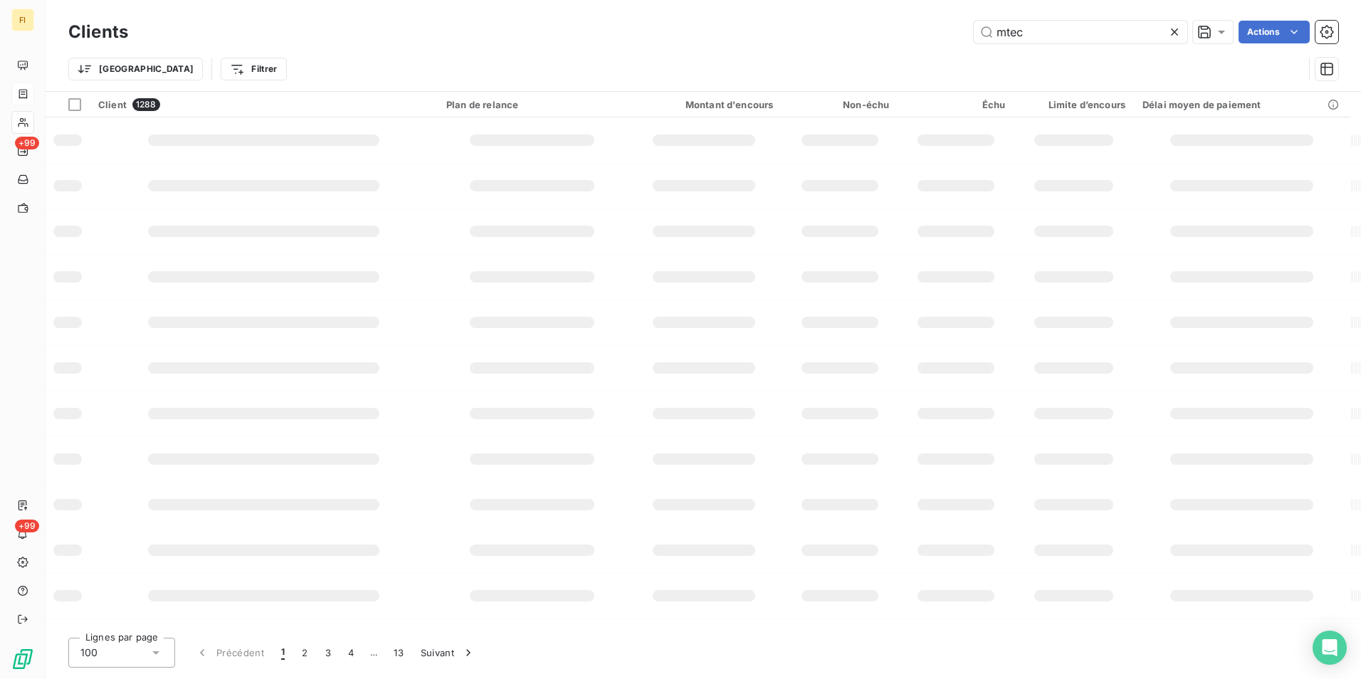
type input "mtec"
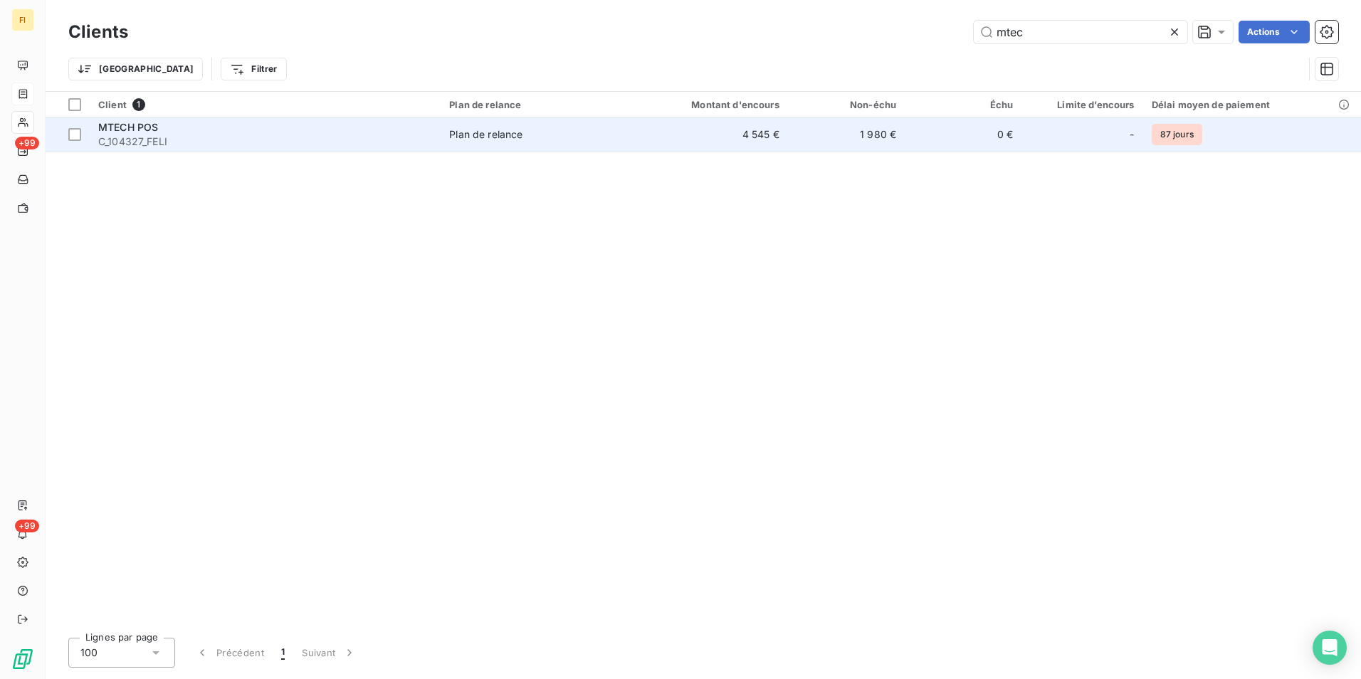
click at [829, 146] on td "1 980 €" at bounding box center [846, 134] width 117 height 34
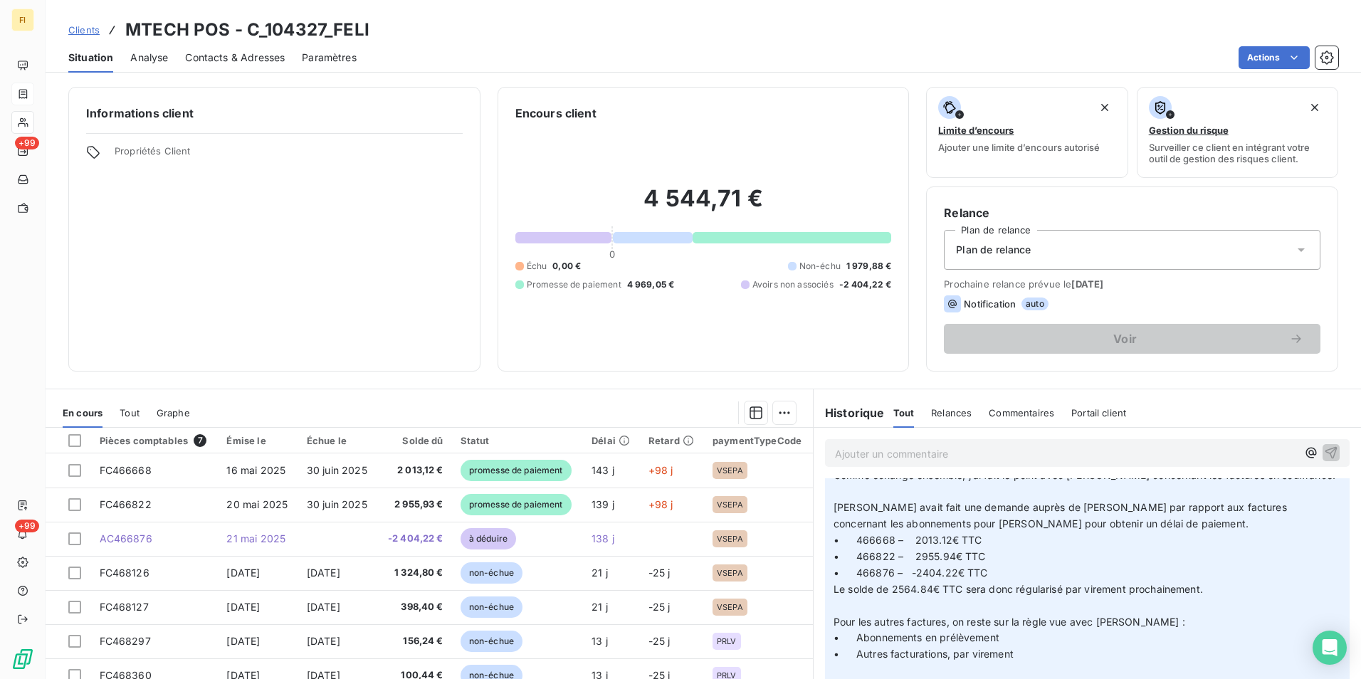
click at [122, 411] on span "Tout" at bounding box center [130, 412] width 20 height 11
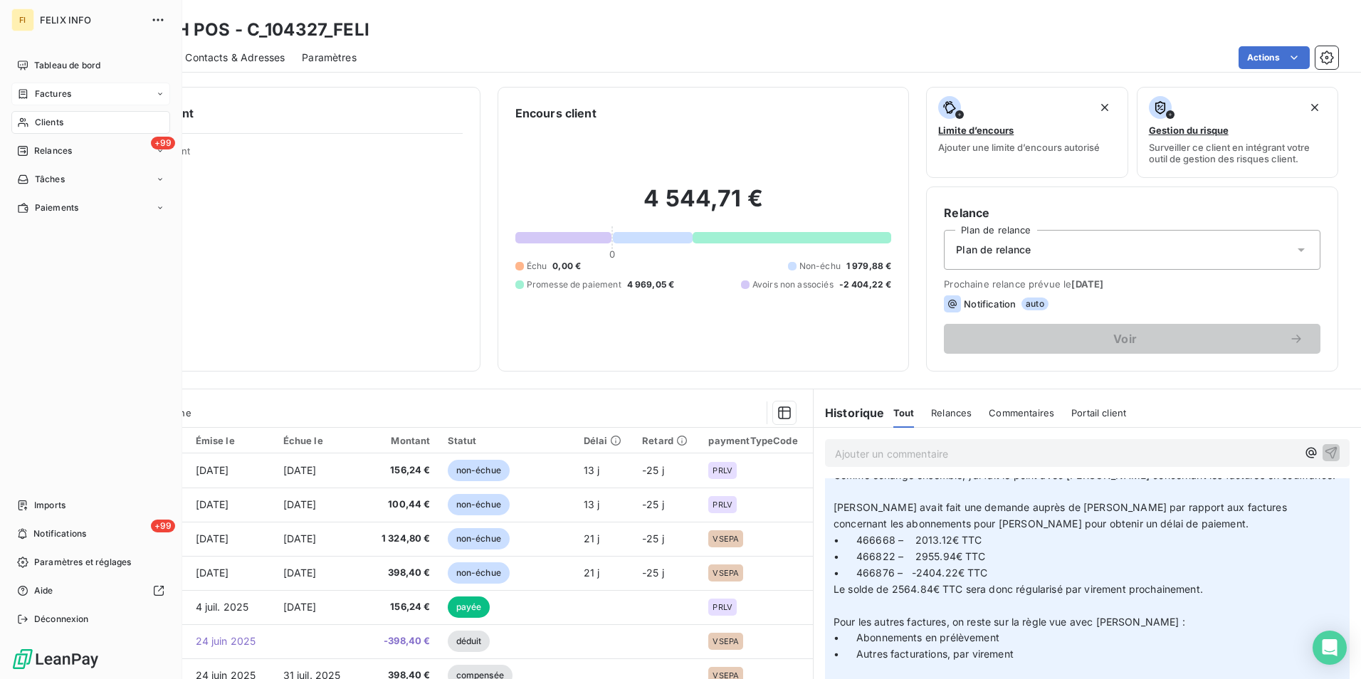
click at [48, 93] on span "Factures" at bounding box center [53, 94] width 36 height 13
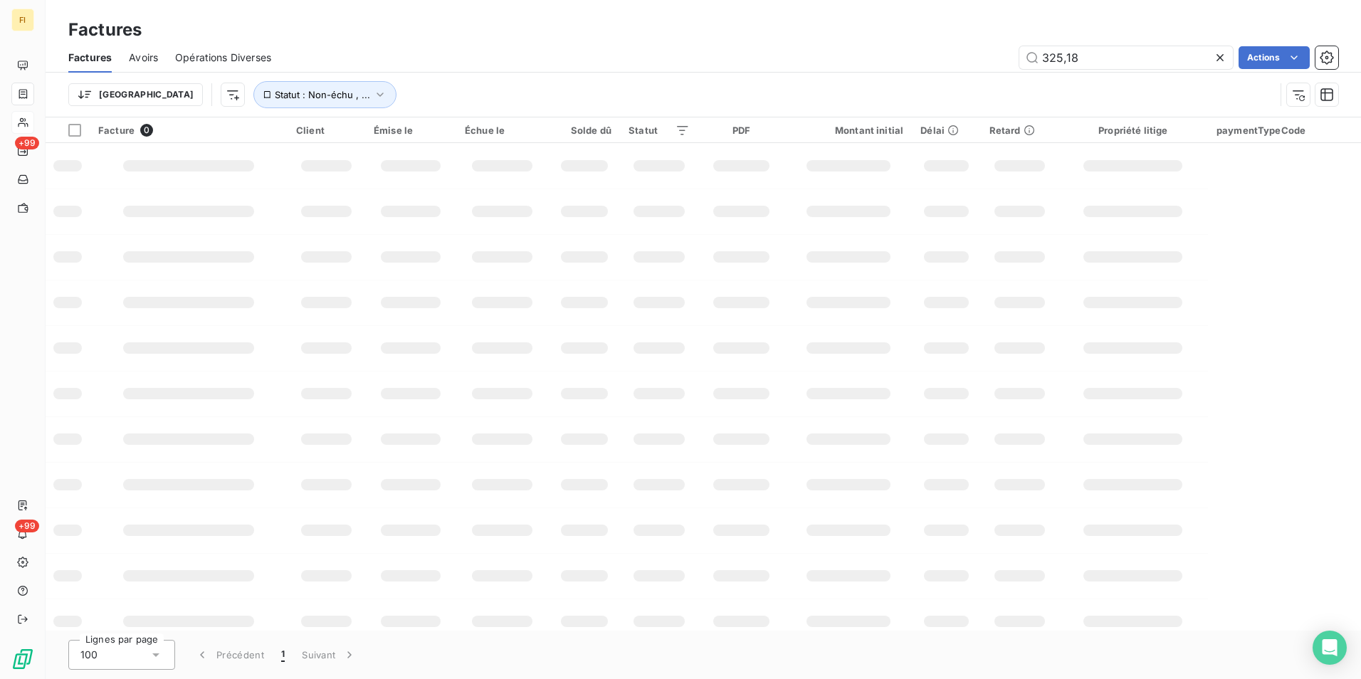
drag, startPoint x: 1145, startPoint y: 65, endPoint x: 834, endPoint y: 64, distance: 311.2
click at [866, 65] on div "325,18 Actions" at bounding box center [813, 57] width 1050 height 23
type input "1142"
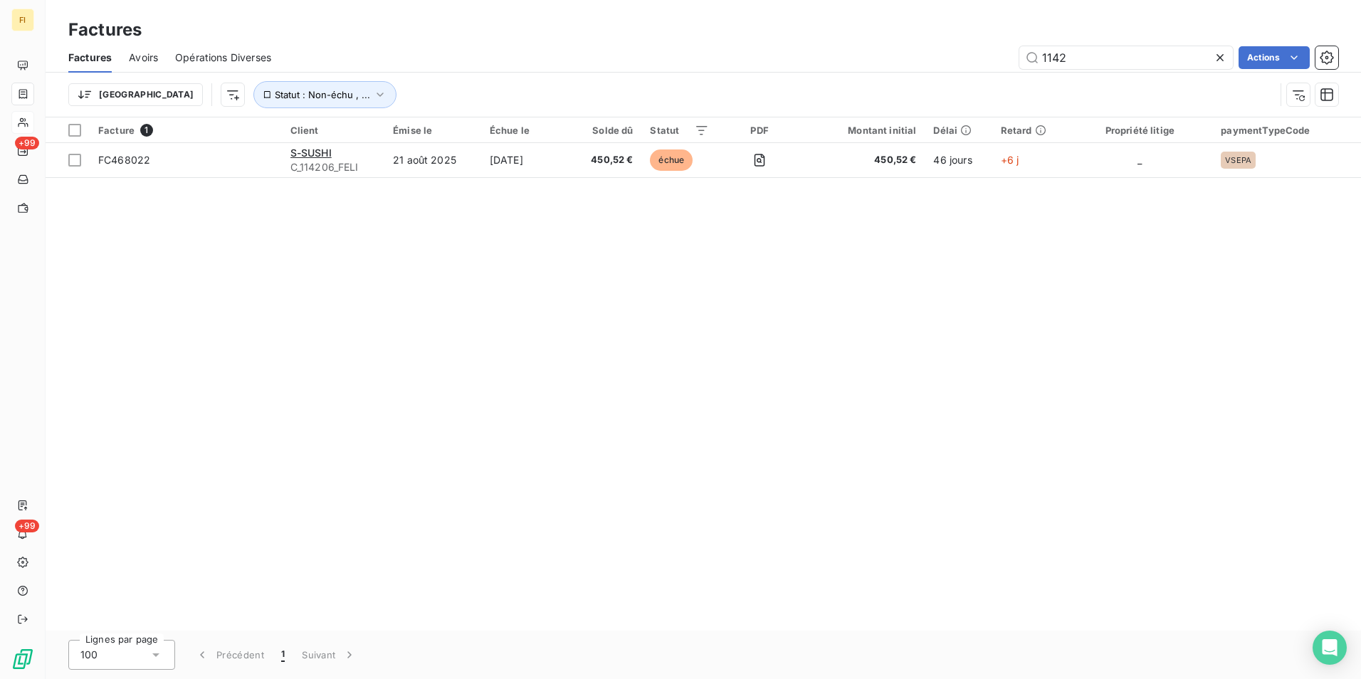
drag, startPoint x: 1111, startPoint y: 62, endPoint x: 834, endPoint y: 35, distance: 277.6
click at [834, 35] on div "Factures Factures Avoirs Opérations Diverses 1142 Actions Trier Statut : Non-éc…" at bounding box center [704, 58] width 1316 height 117
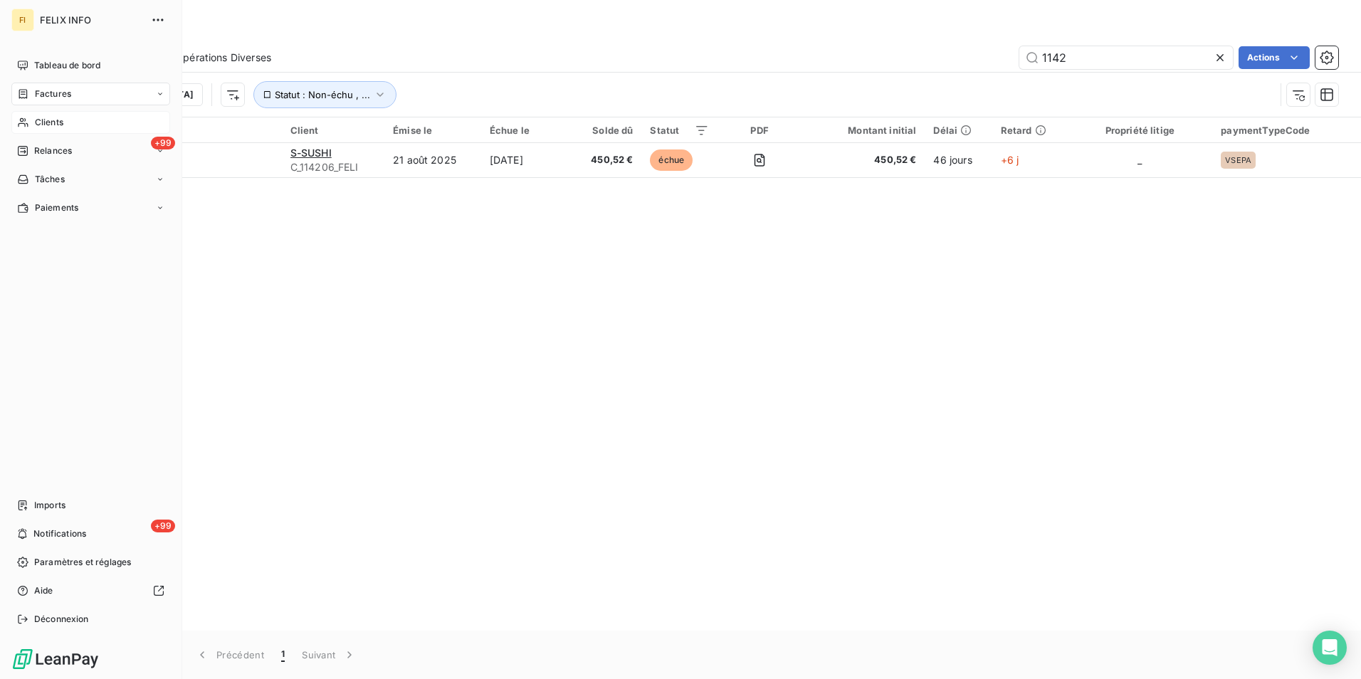
click at [62, 116] on span "Clients" at bounding box center [49, 122] width 28 height 13
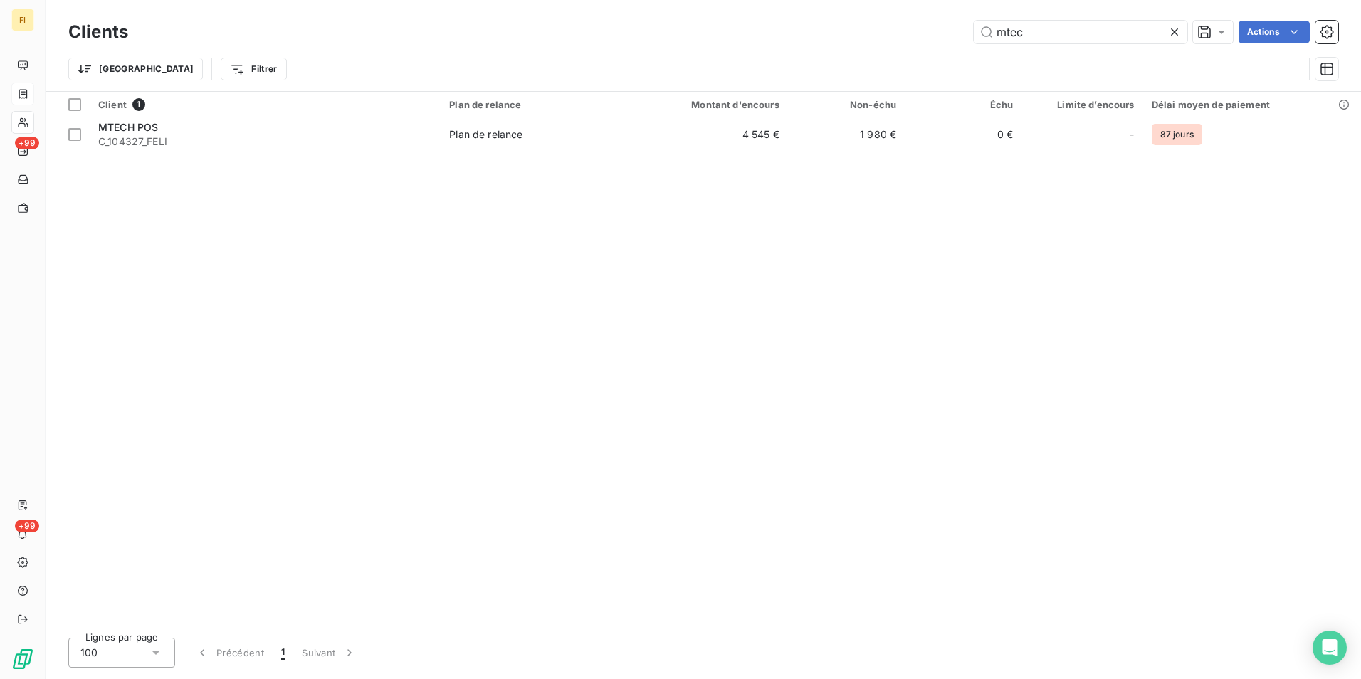
drag, startPoint x: 1027, startPoint y: 35, endPoint x: 702, endPoint y: 19, distance: 325.8
click at [723, 19] on div "Clients mtec Actions" at bounding box center [703, 32] width 1270 height 30
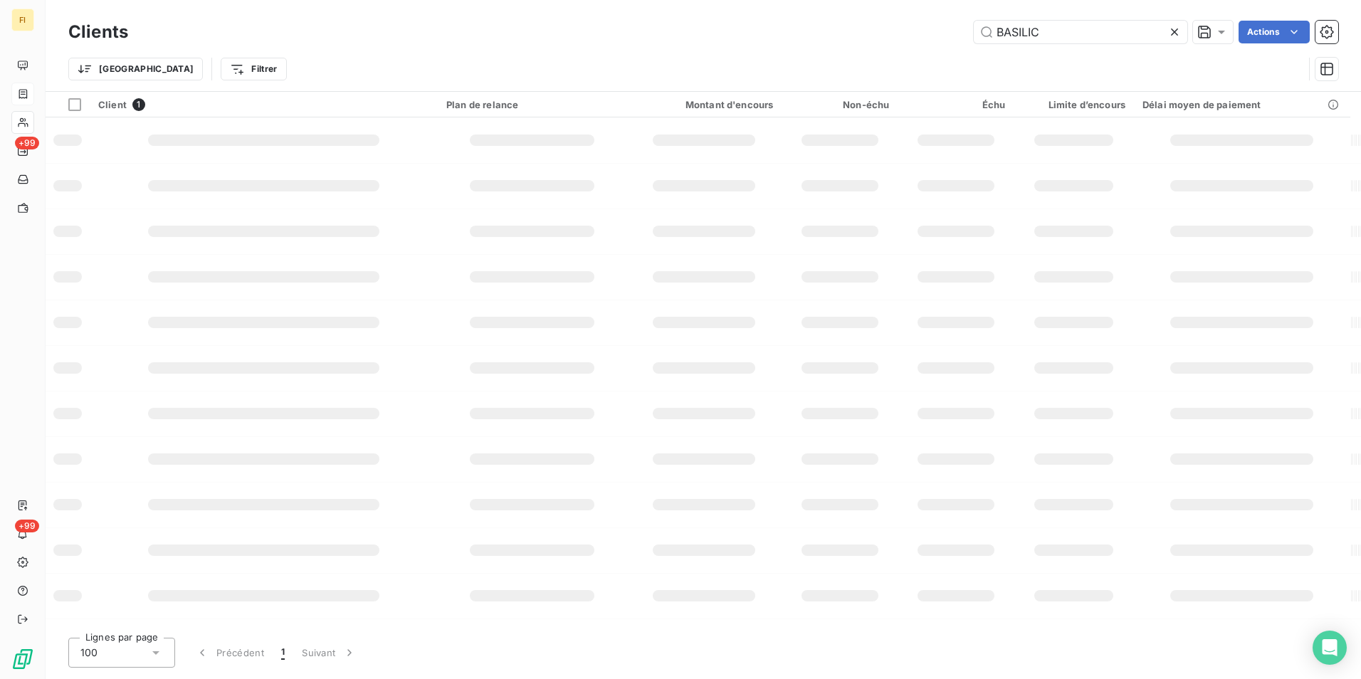
type input "BASILIC"
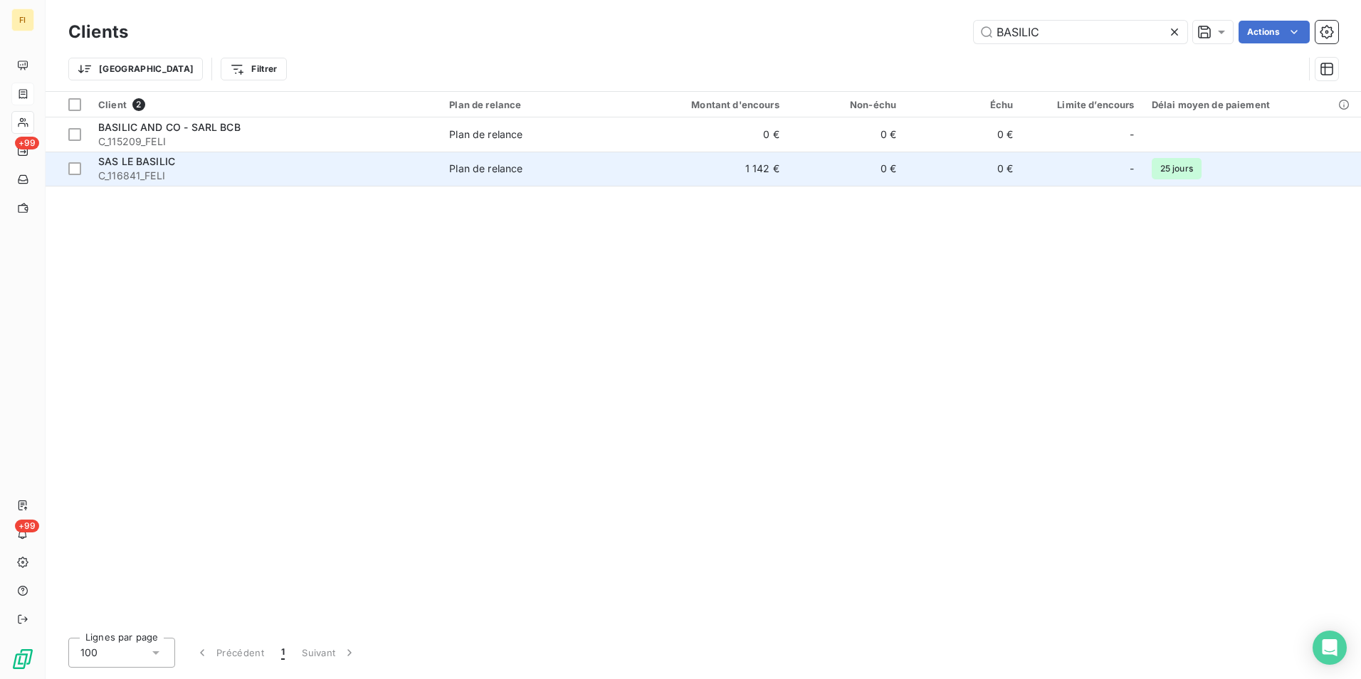
click at [704, 177] on td "1 142 €" at bounding box center [709, 169] width 157 height 34
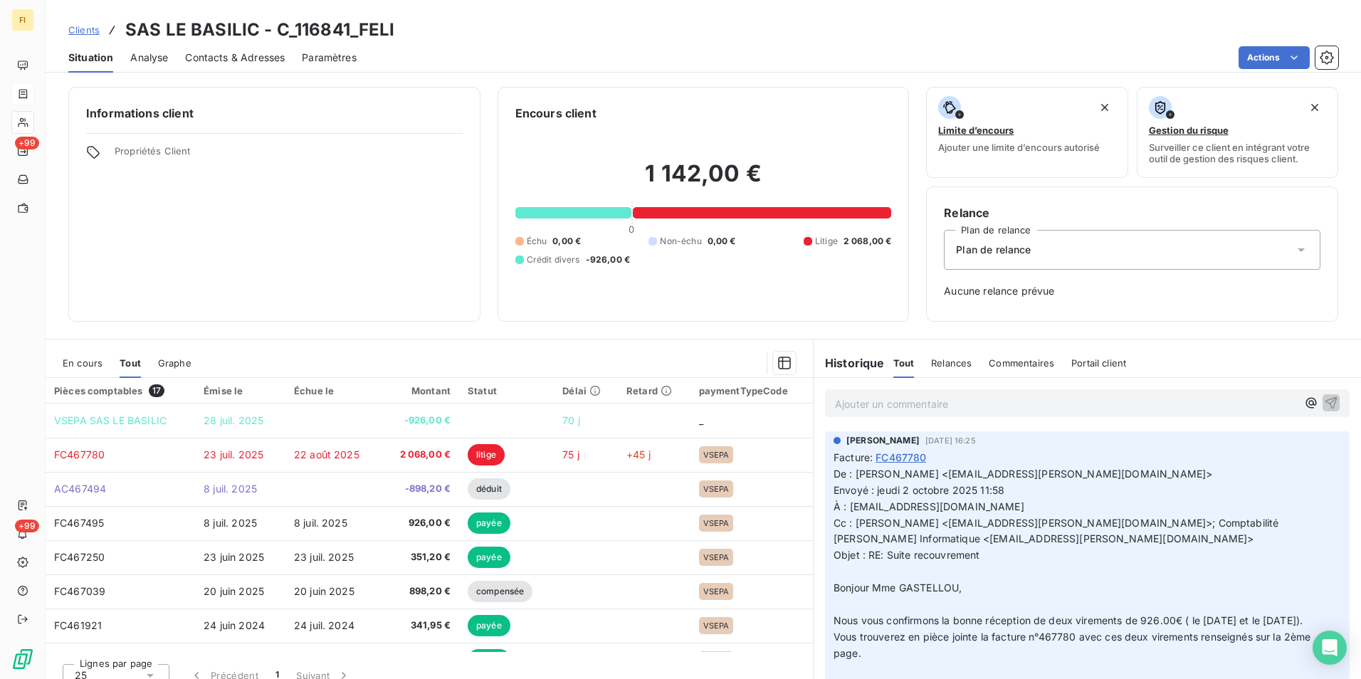
click at [68, 367] on span "En cours" at bounding box center [83, 362] width 40 height 11
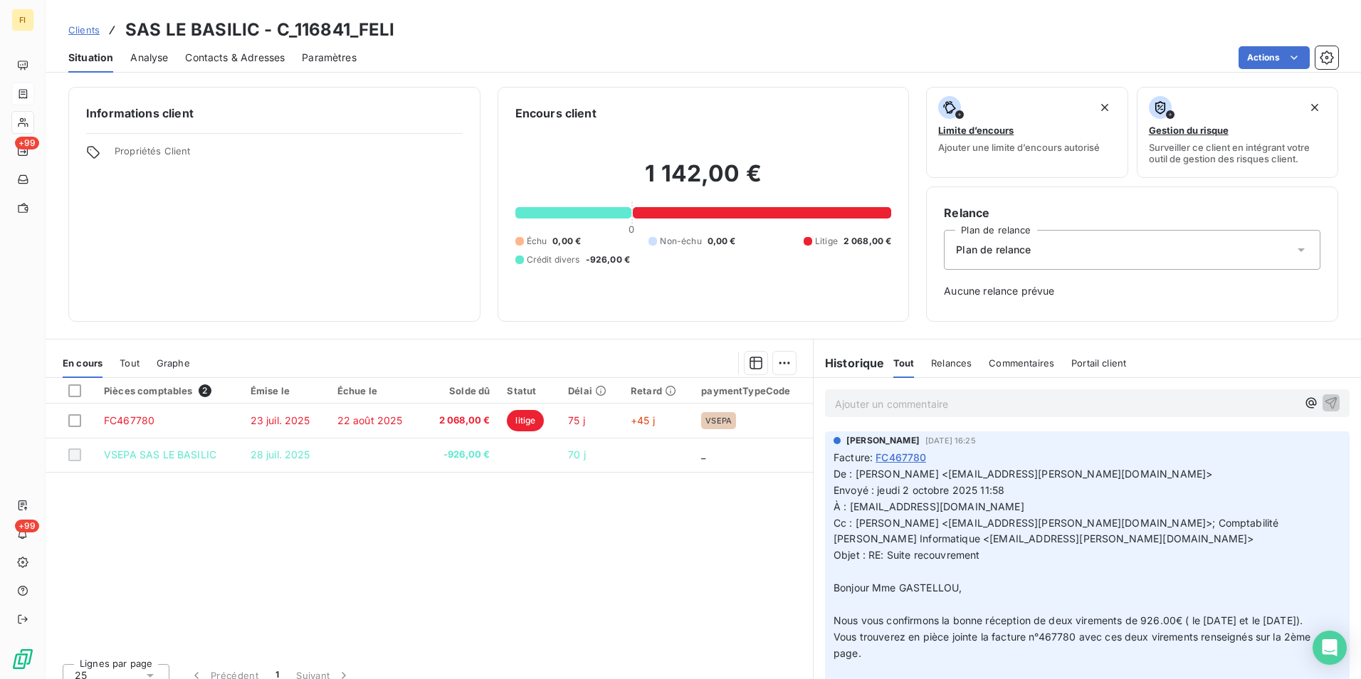
click at [78, 33] on span "Clients" at bounding box center [83, 29] width 31 height 11
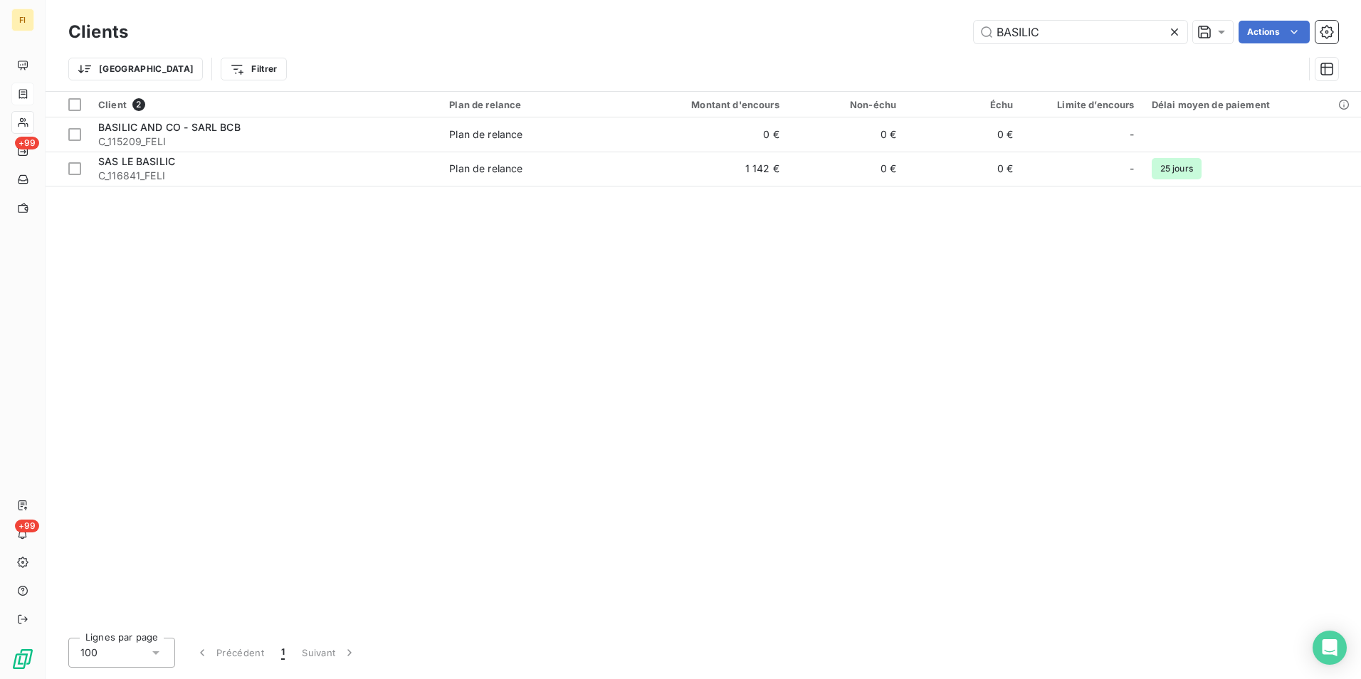
drag, startPoint x: 1071, startPoint y: 41, endPoint x: 743, endPoint y: 6, distance: 329.5
click at [787, 10] on div "Clients BASILIC Actions Trier Filtrer" at bounding box center [704, 45] width 1316 height 91
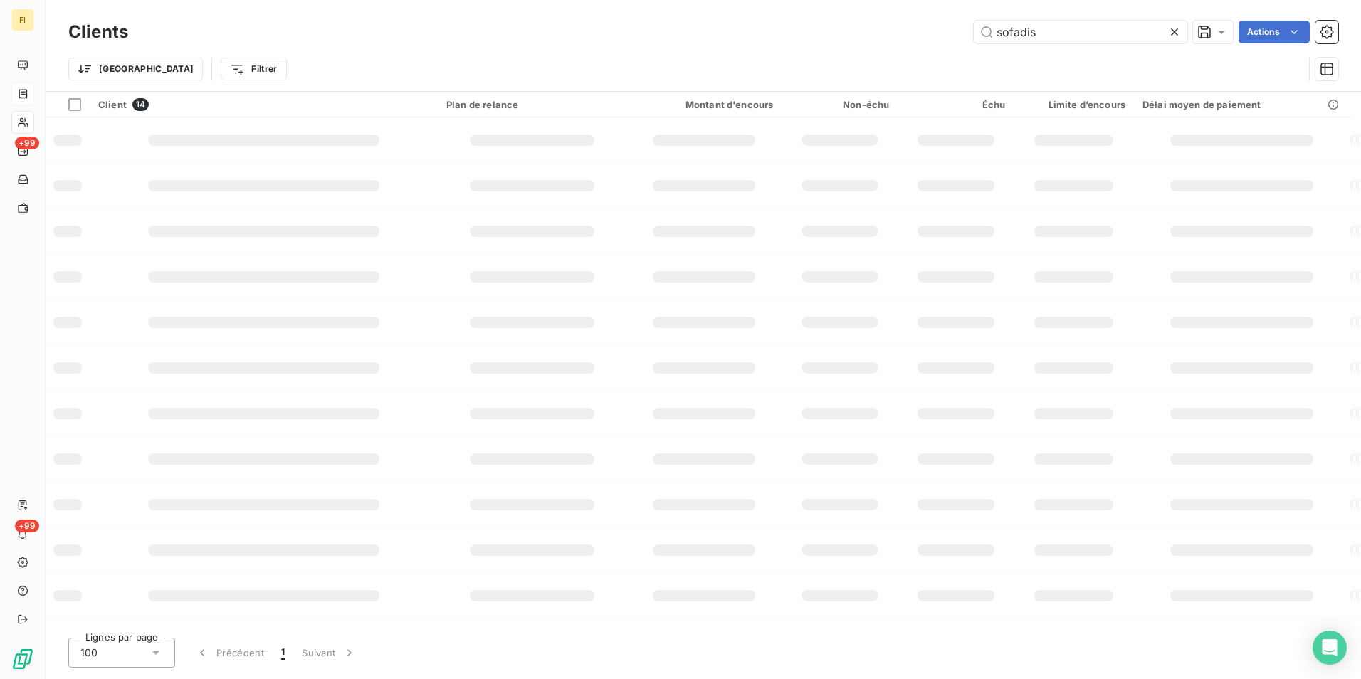
type input "sofadis"
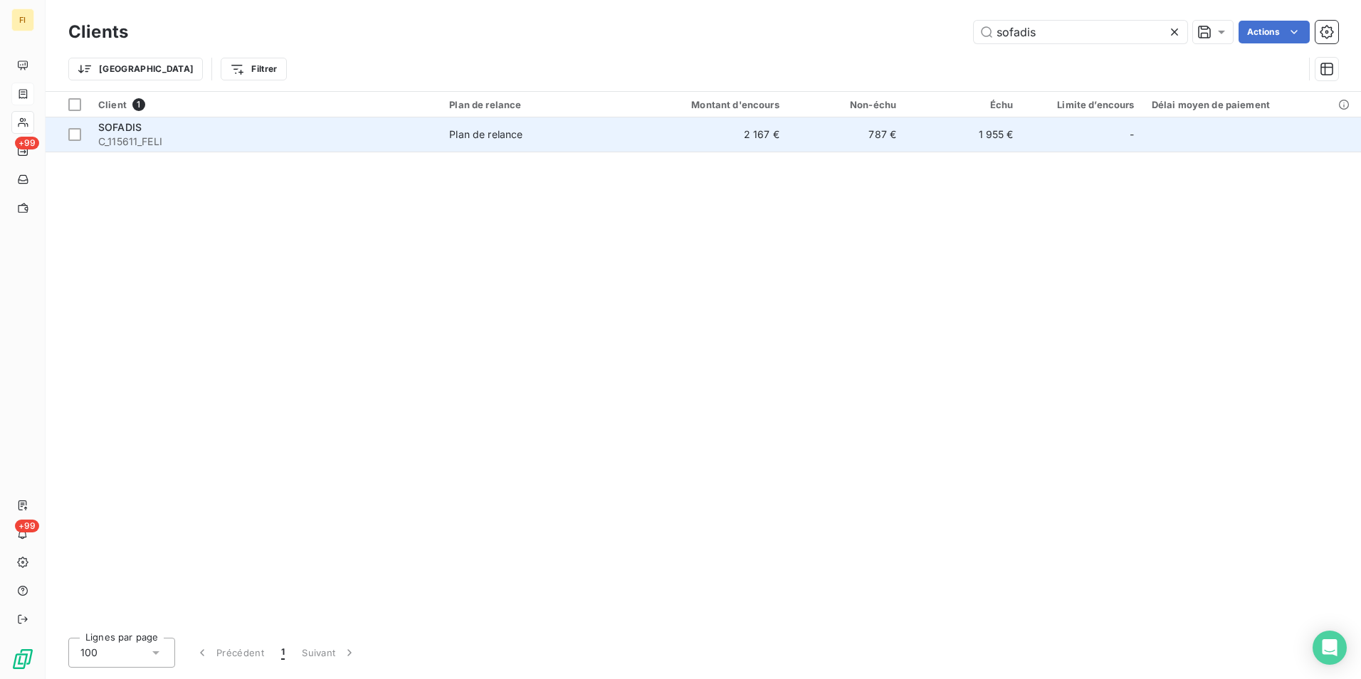
click at [824, 145] on td "787 €" at bounding box center [846, 134] width 117 height 34
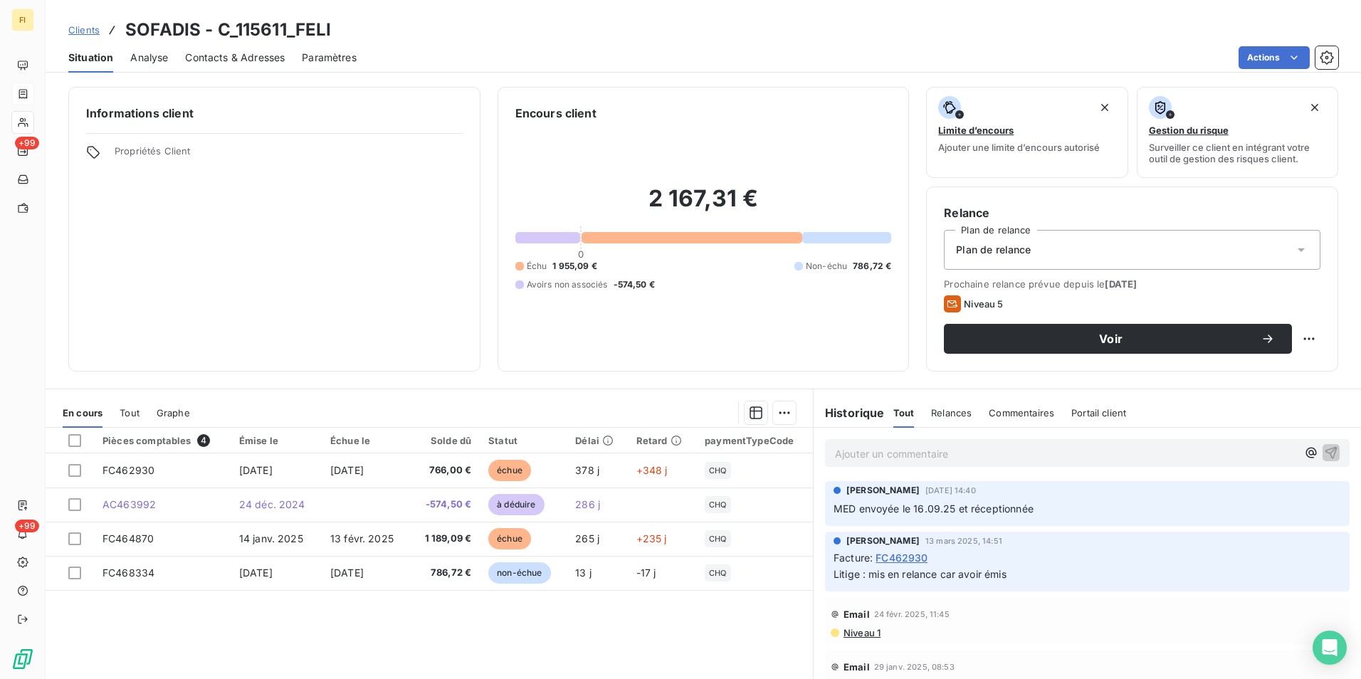
click at [103, 25] on div "Clients SOFADIS - C_115611_FELI" at bounding box center [199, 30] width 263 height 26
click at [95, 27] on span "Clients" at bounding box center [83, 29] width 31 height 11
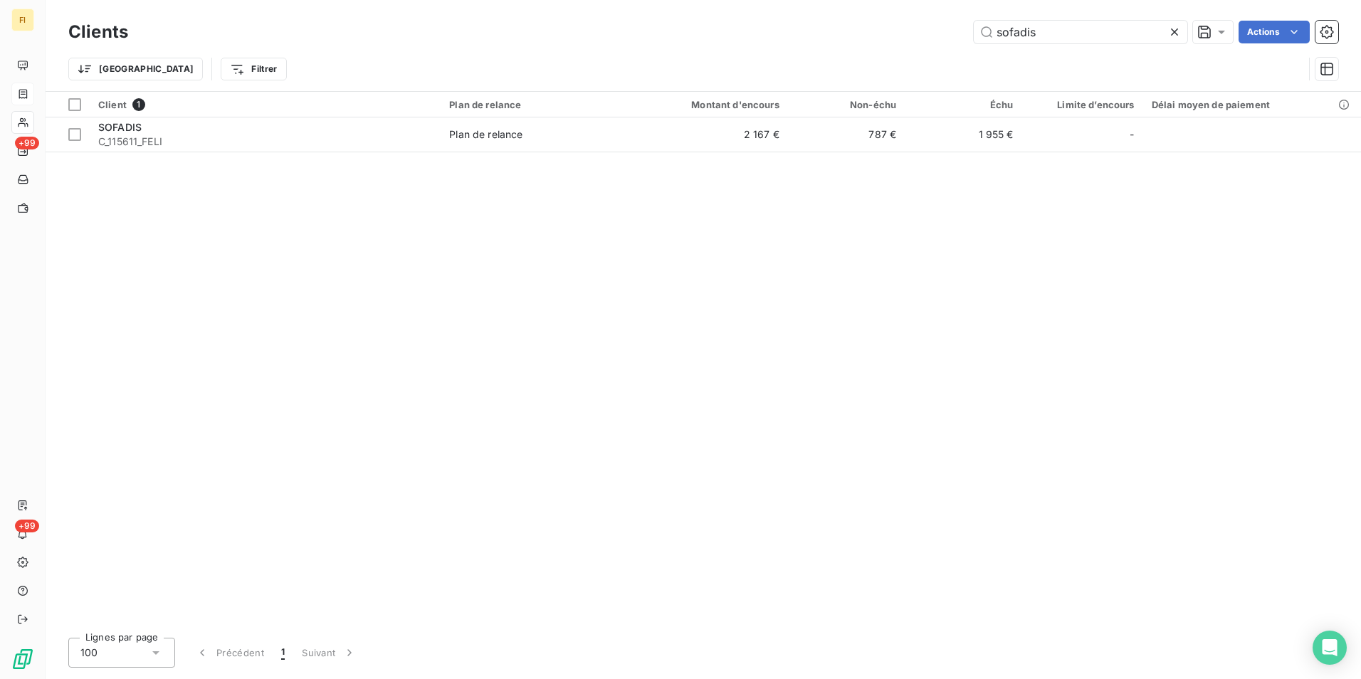
drag, startPoint x: 1077, startPoint y: 41, endPoint x: 713, endPoint y: 23, distance: 364.3
click at [736, 23] on div "sofadis Actions" at bounding box center [741, 32] width 1193 height 23
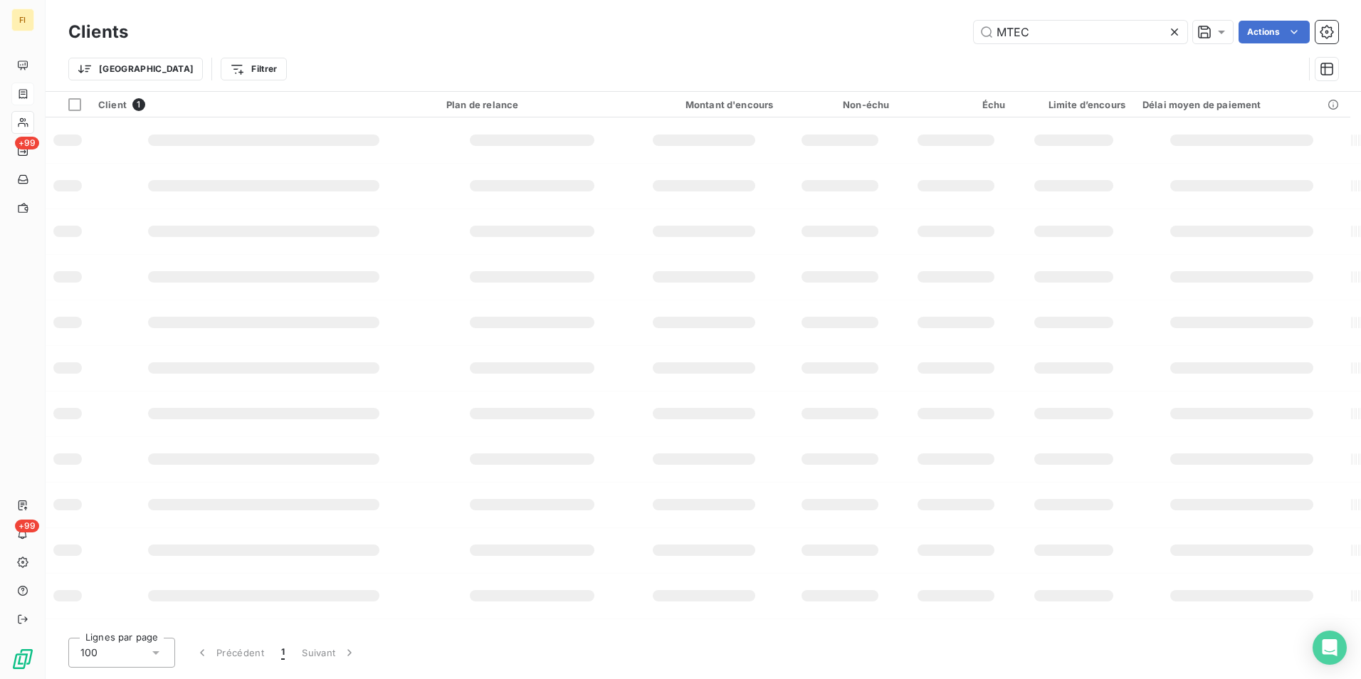
type input "MTEC"
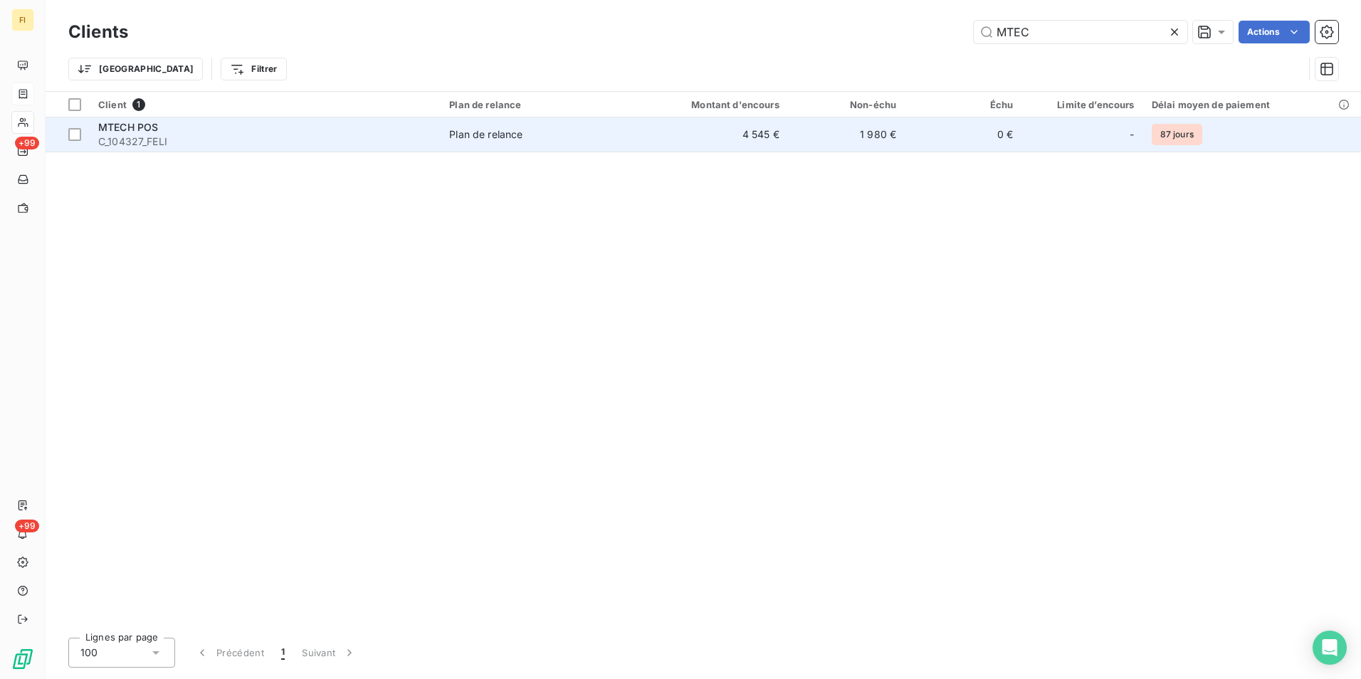
click at [749, 134] on td "4 545 €" at bounding box center [709, 134] width 157 height 34
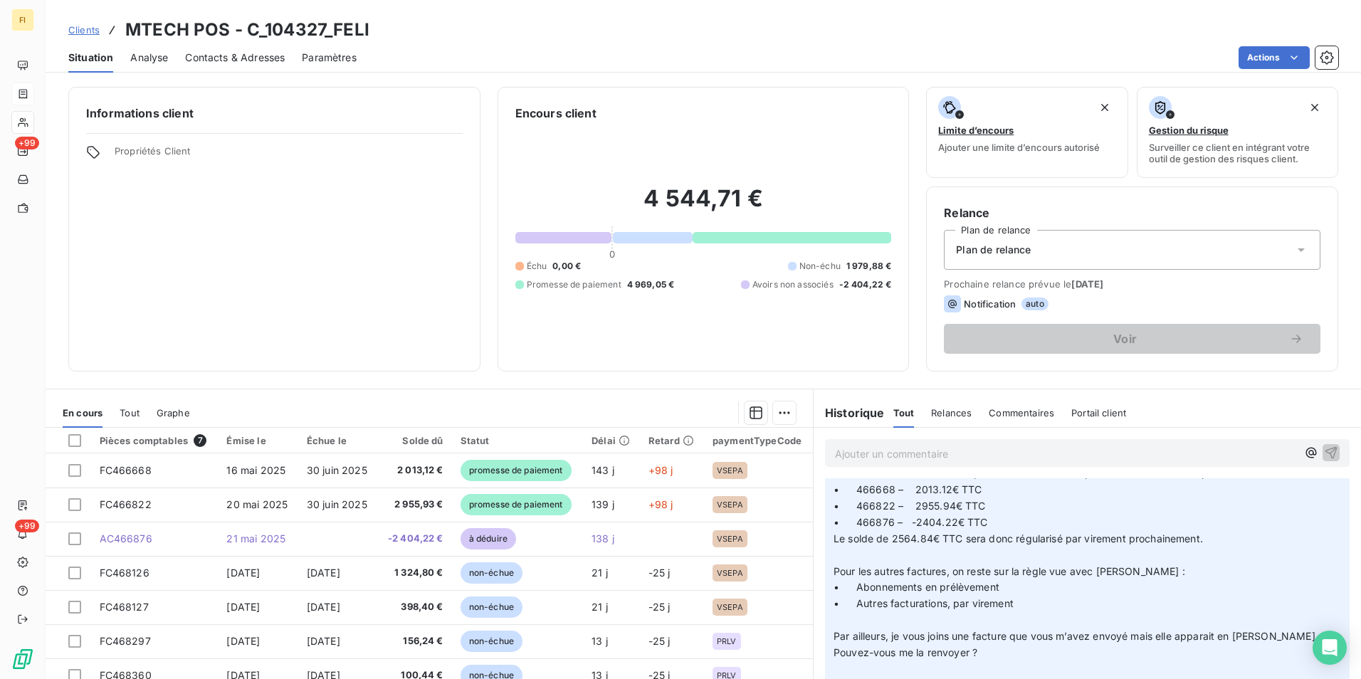
scroll to position [214, 0]
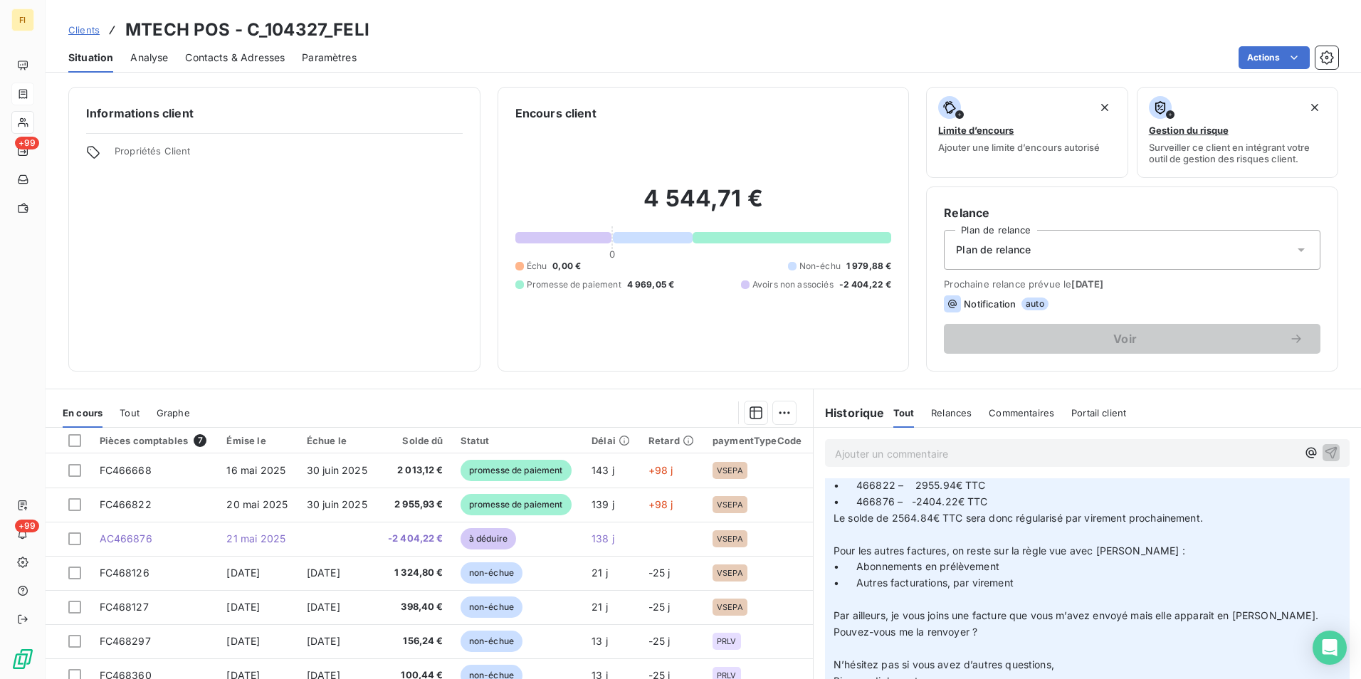
click at [83, 28] on span "Clients" at bounding box center [83, 29] width 31 height 11
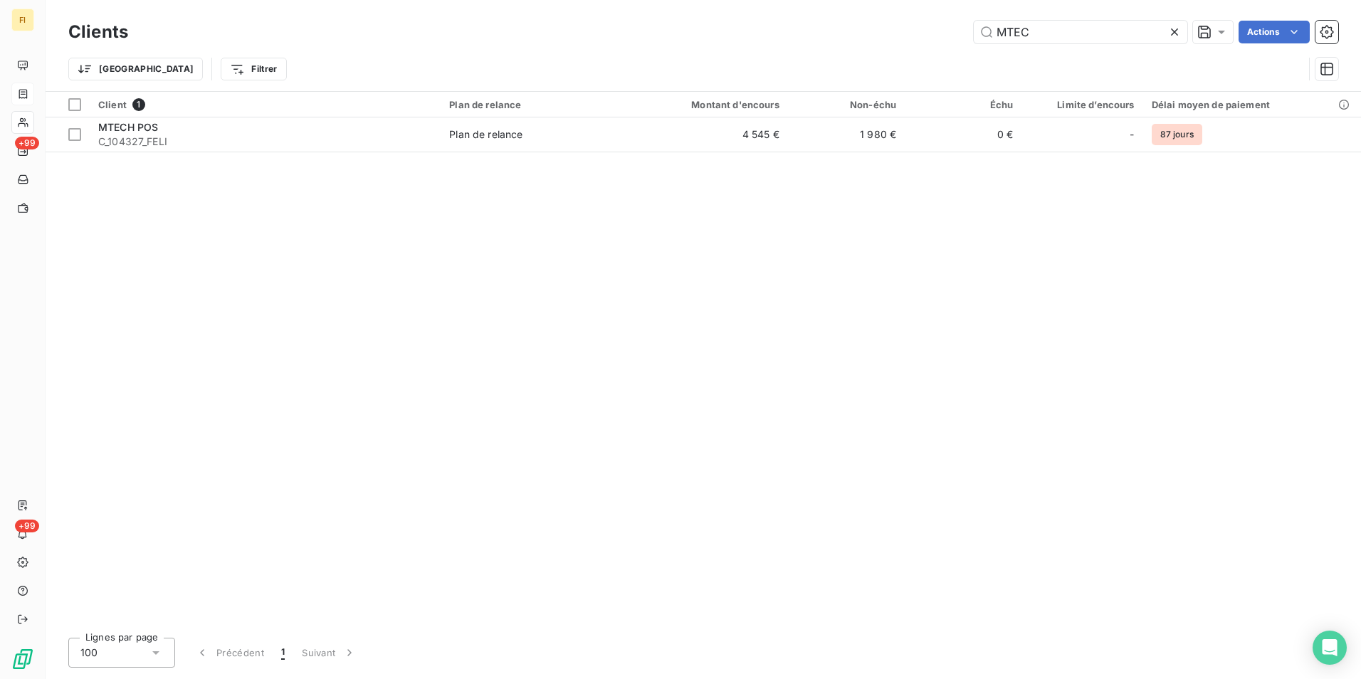
drag, startPoint x: 1042, startPoint y: 35, endPoint x: 773, endPoint y: 13, distance: 269.3
click at [875, 16] on div "Clients MTEC Actions Trier Filtrer" at bounding box center [704, 45] width 1316 height 91
type input "O"
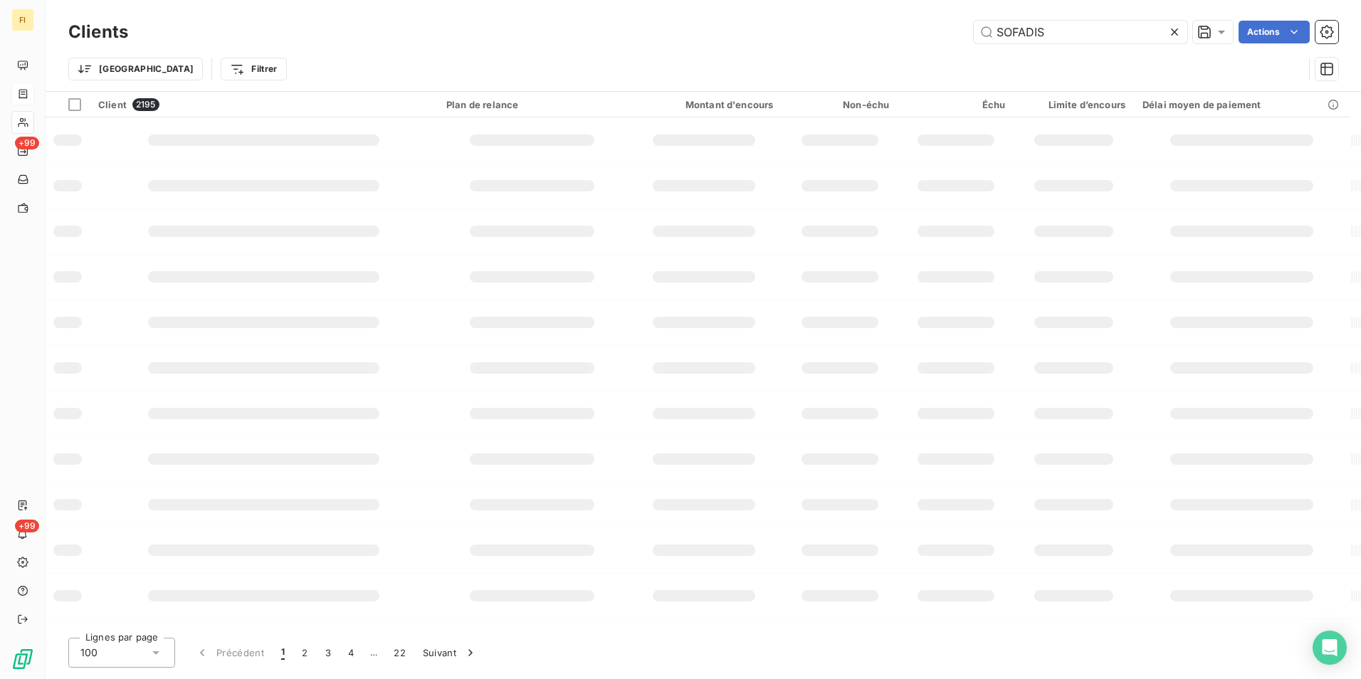
type input "SOFADIS"
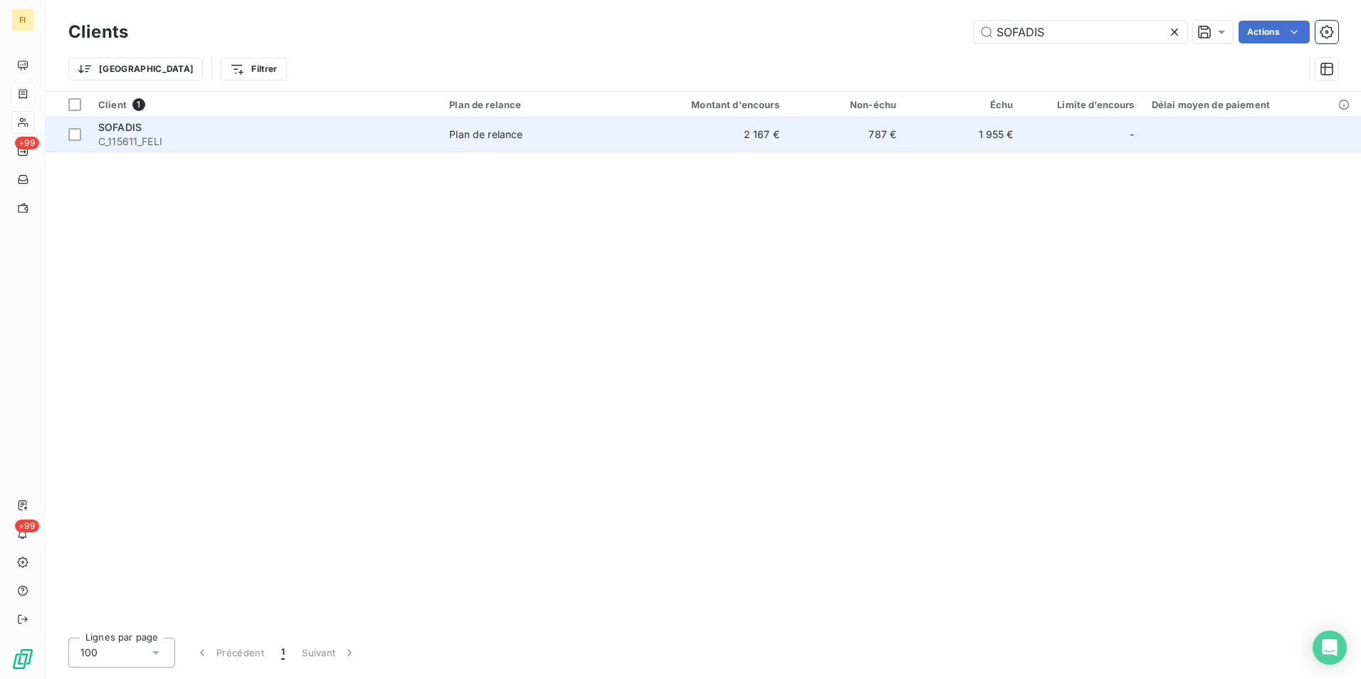
click at [854, 142] on td "787 €" at bounding box center [846, 134] width 117 height 34
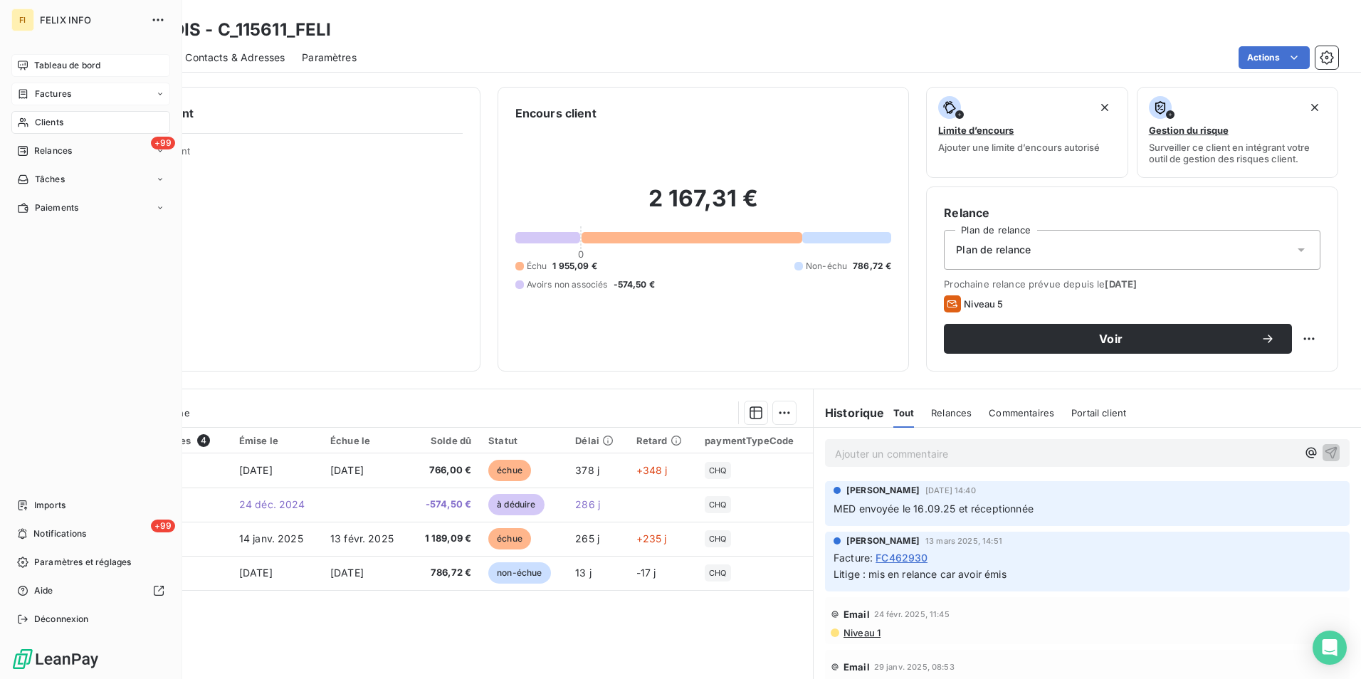
click at [39, 70] on span "Tableau de bord" at bounding box center [67, 65] width 66 height 13
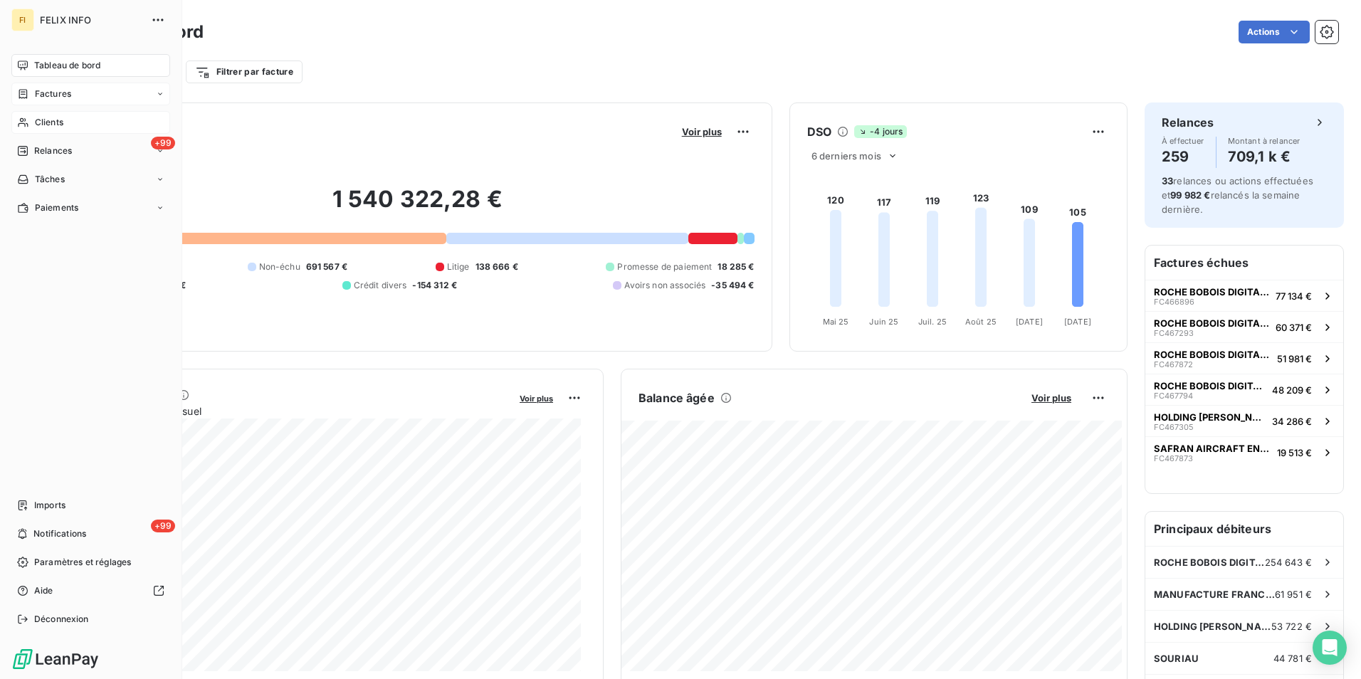
click at [36, 120] on span "Clients" at bounding box center [49, 122] width 28 height 13
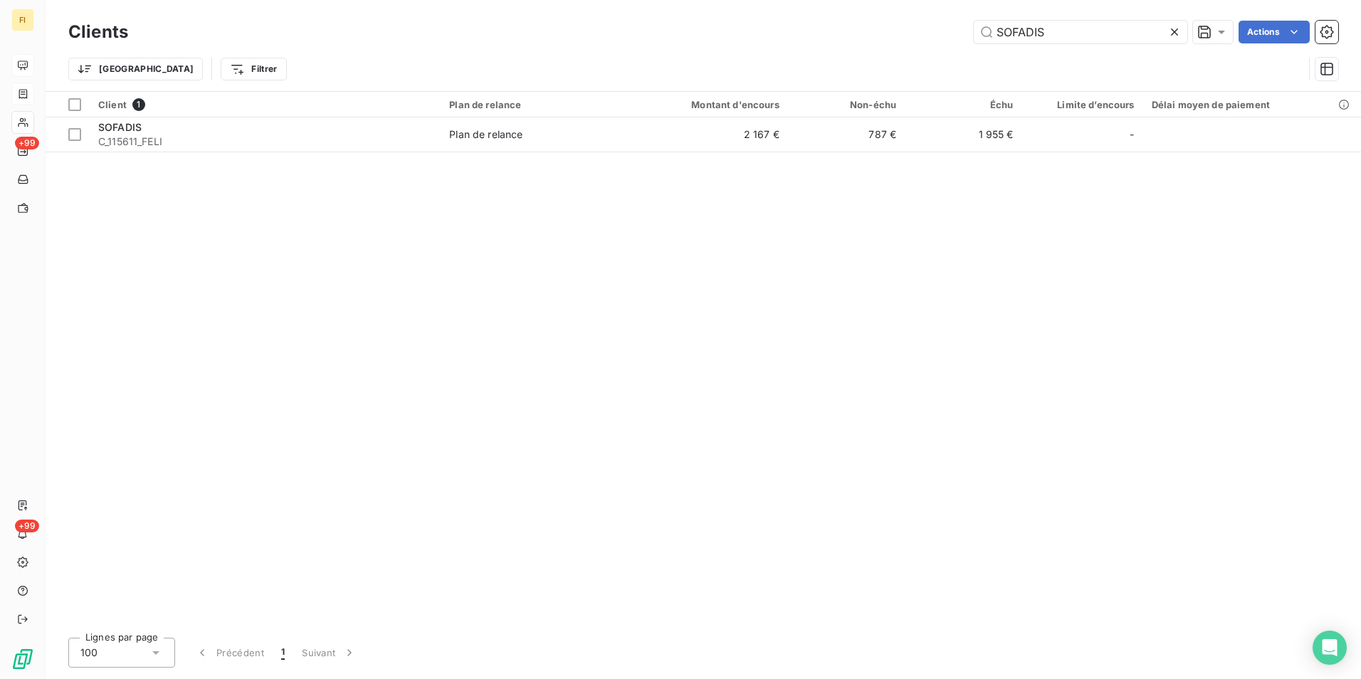
drag, startPoint x: 1101, startPoint y: 38, endPoint x: 709, endPoint y: 19, distance: 392.1
click at [721, 19] on div "Clients SOFADIS Actions" at bounding box center [703, 32] width 1270 height 30
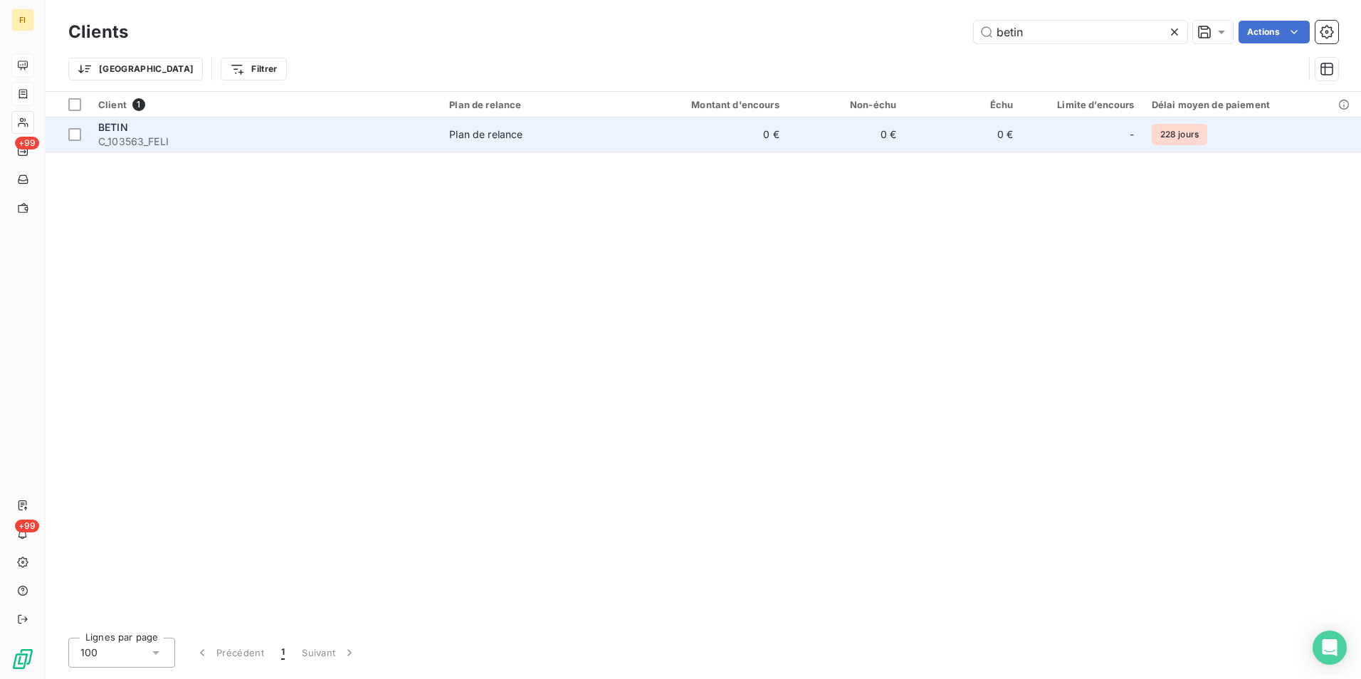
type input "betin"
click at [611, 130] on span "Plan de relance" at bounding box center [535, 134] width 173 height 14
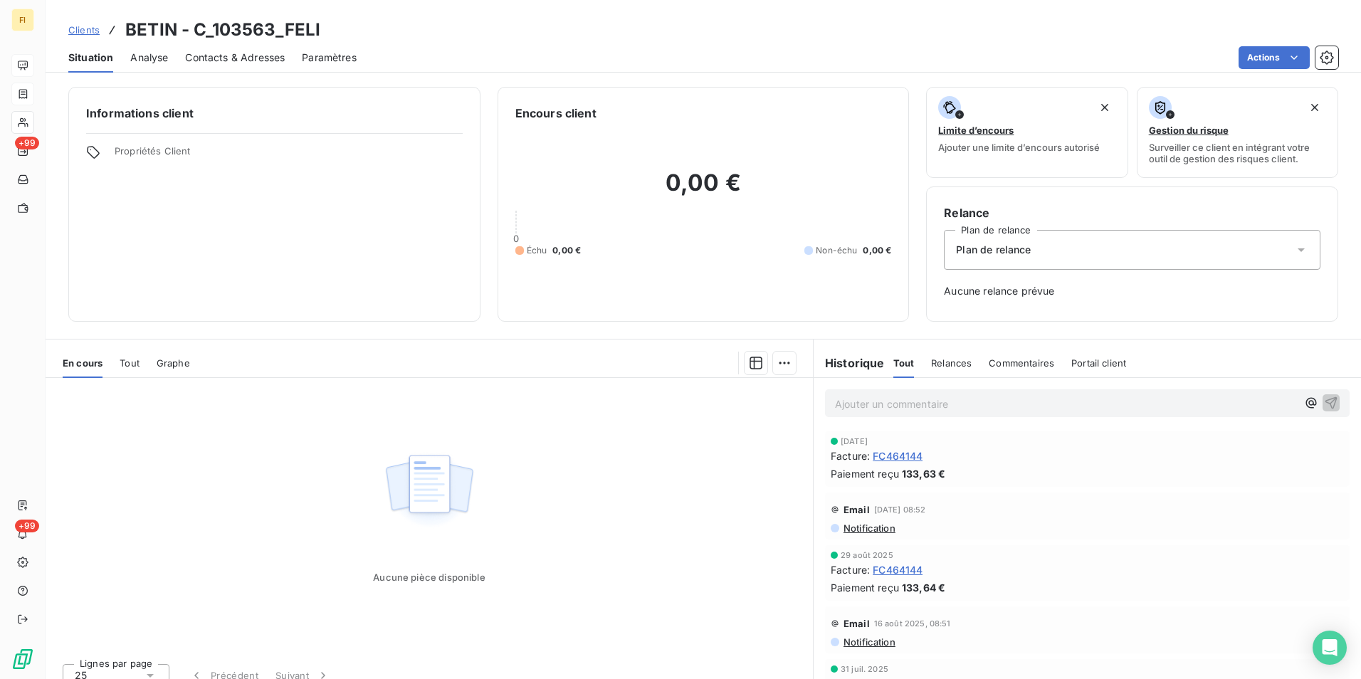
drag, startPoint x: 74, startPoint y: 29, endPoint x: 93, endPoint y: 30, distance: 19.2
click at [75, 29] on span "Clients" at bounding box center [83, 29] width 31 height 11
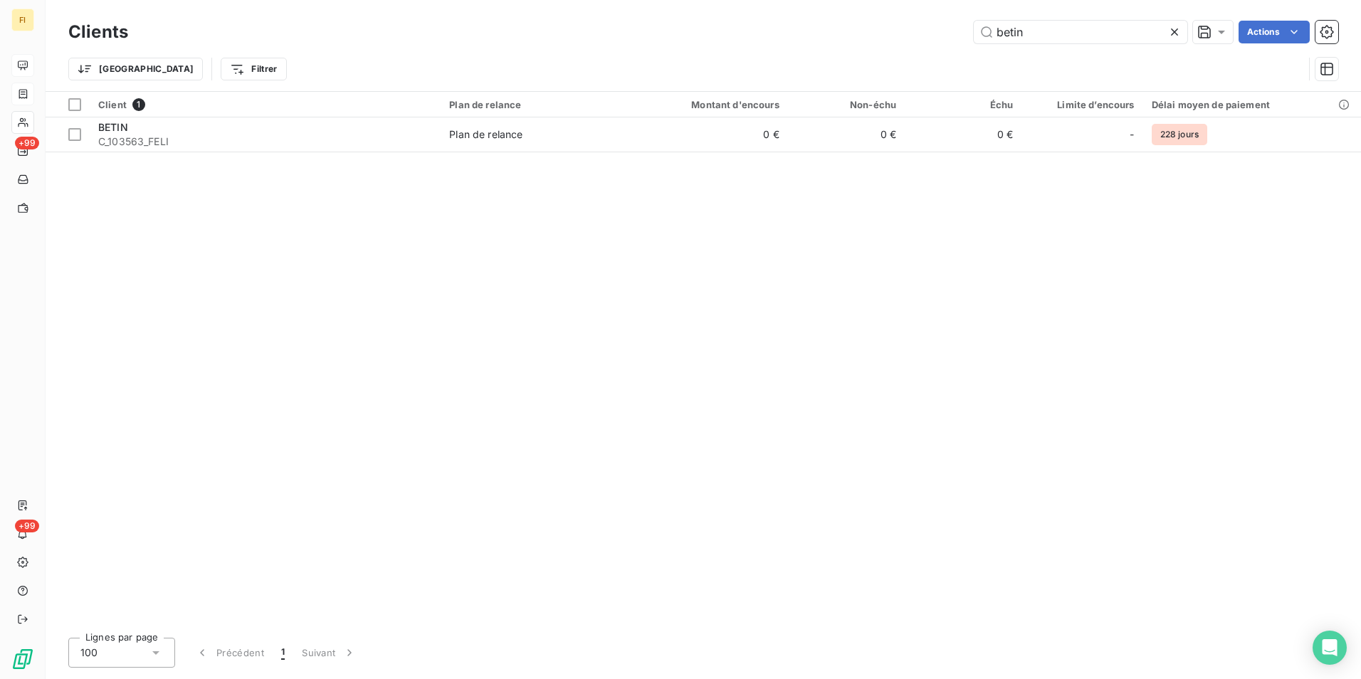
drag, startPoint x: 928, startPoint y: 36, endPoint x: 688, endPoint y: 33, distance: 240.7
click at [722, 31] on div "betin Actions" at bounding box center [741, 32] width 1193 height 23
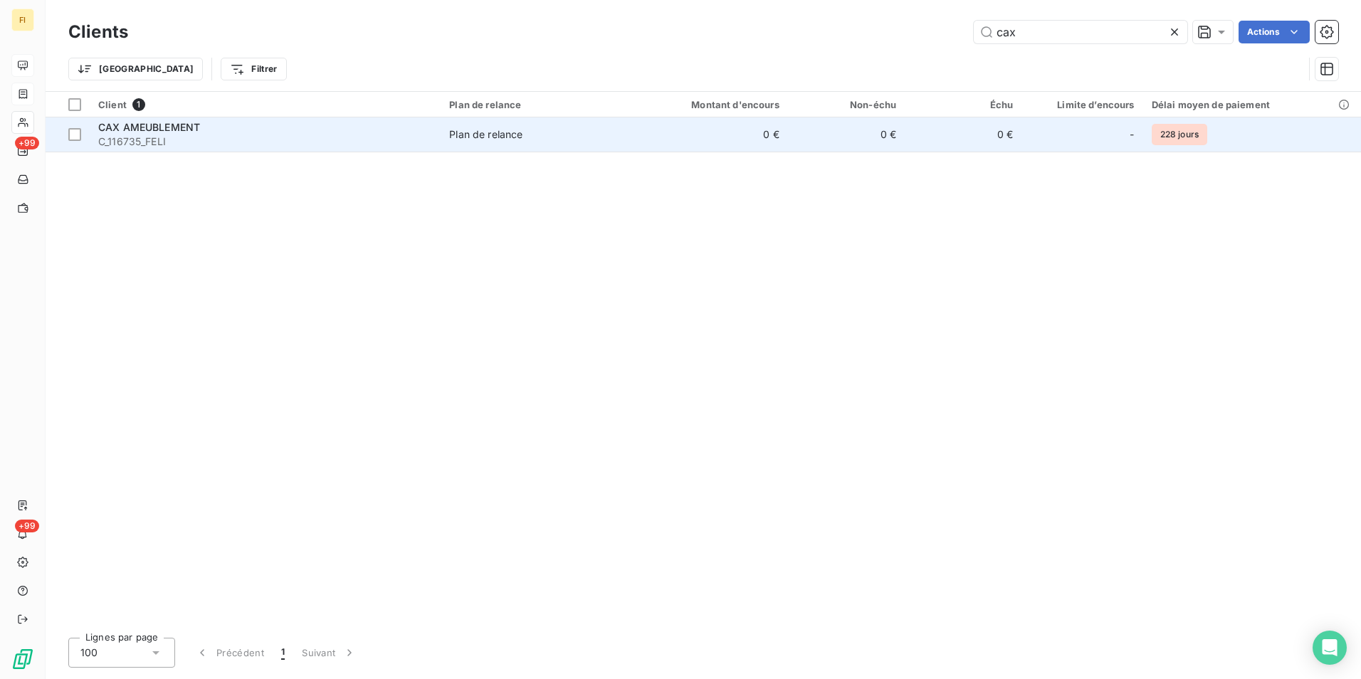
type input "cax"
click at [926, 138] on td "0 €" at bounding box center [963, 134] width 117 height 34
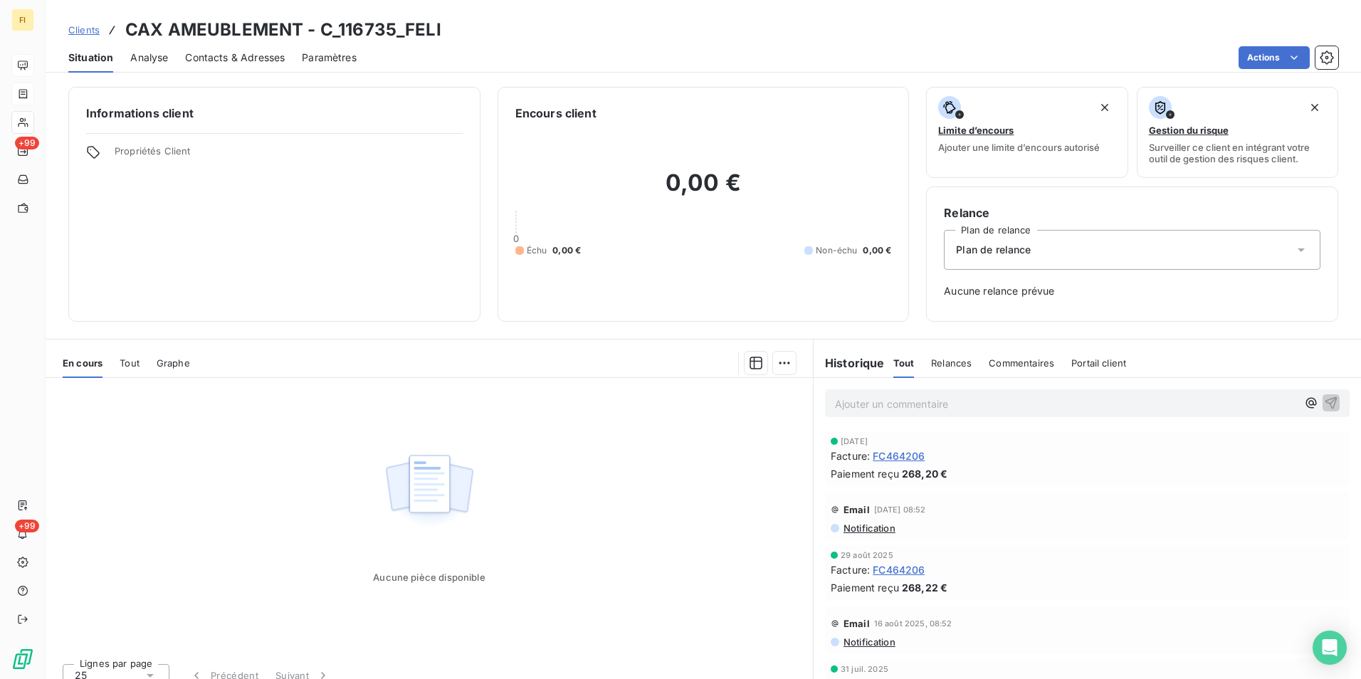
click at [74, 36] on link "Clients" at bounding box center [83, 30] width 31 height 14
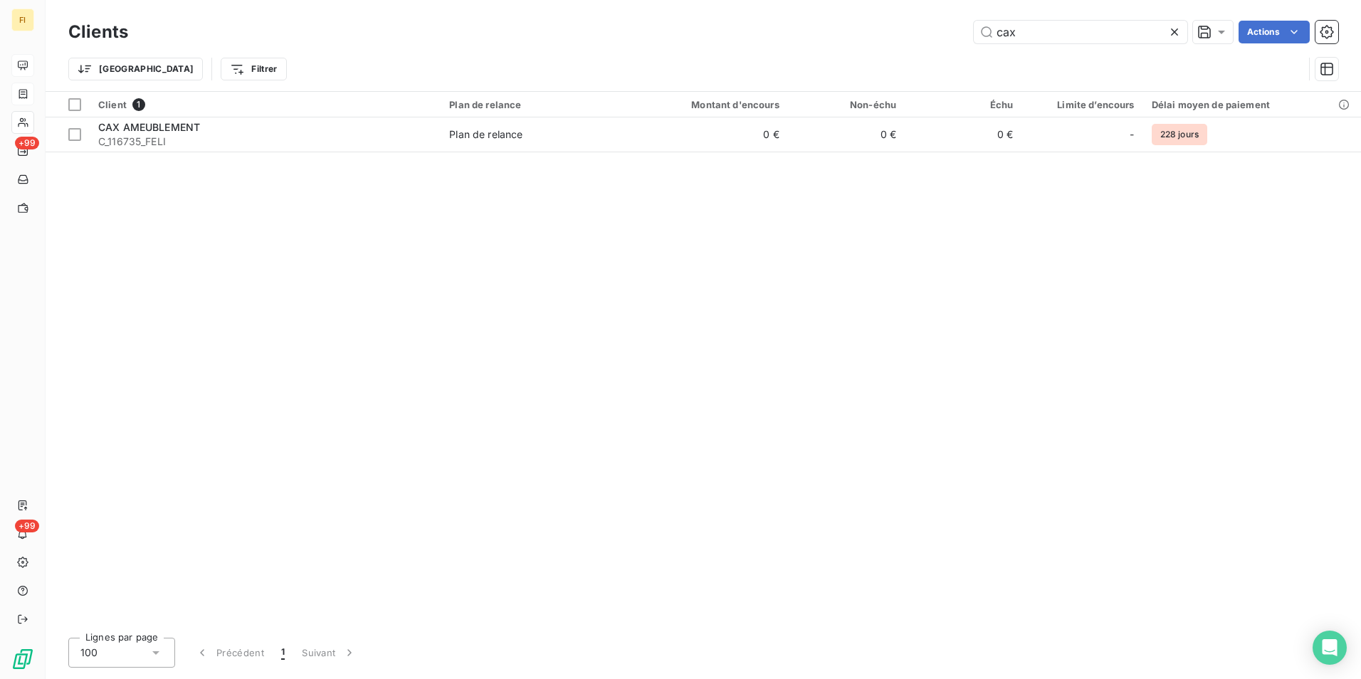
drag, startPoint x: 1010, startPoint y: 40, endPoint x: 822, endPoint y: 51, distance: 188.3
click at [825, 48] on div "Clients cax Actions Trier Filtrer" at bounding box center [703, 54] width 1270 height 74
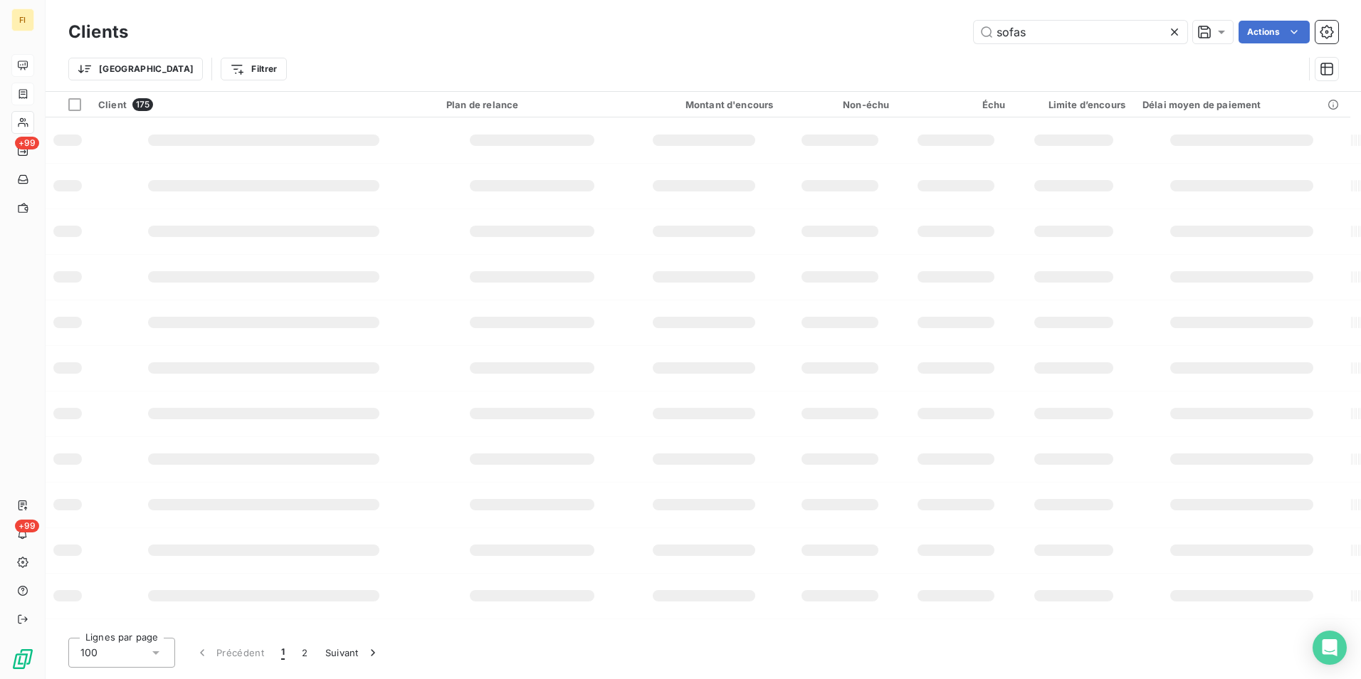
type input "sofas"
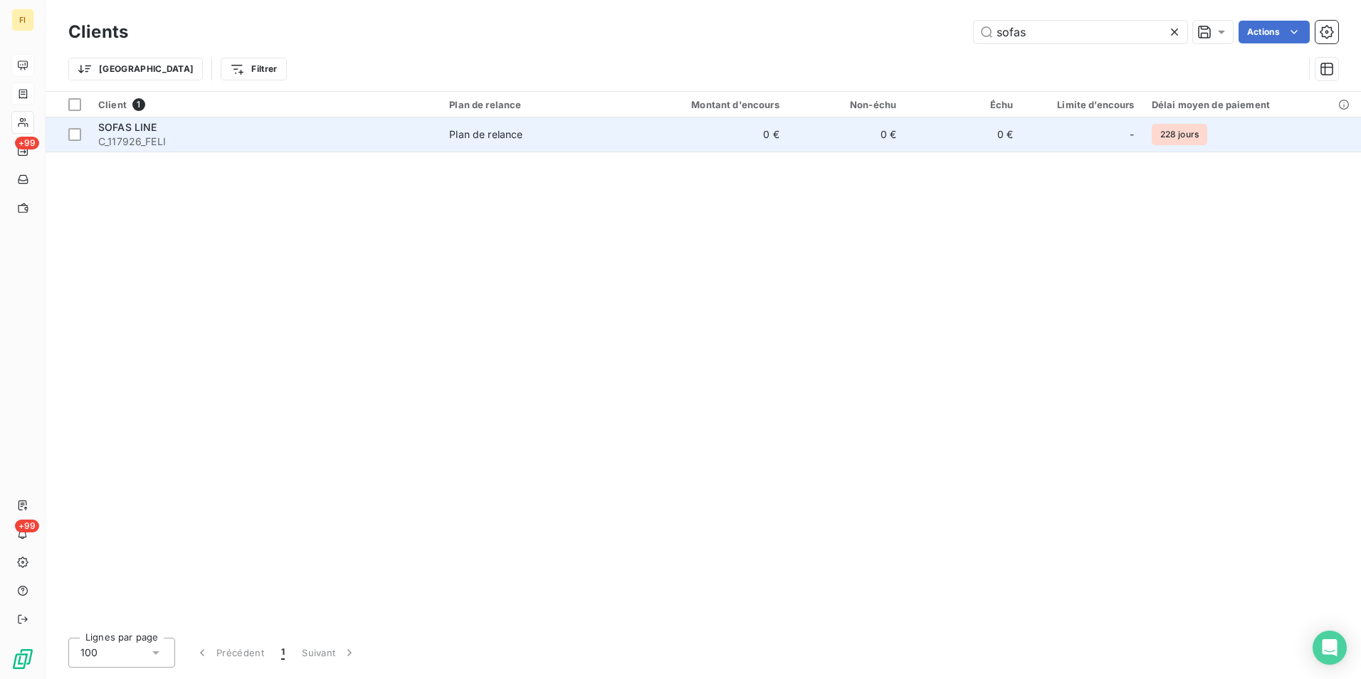
click at [805, 137] on td "0 €" at bounding box center [846, 134] width 117 height 34
